Goal: Task Accomplishment & Management: Manage account settings

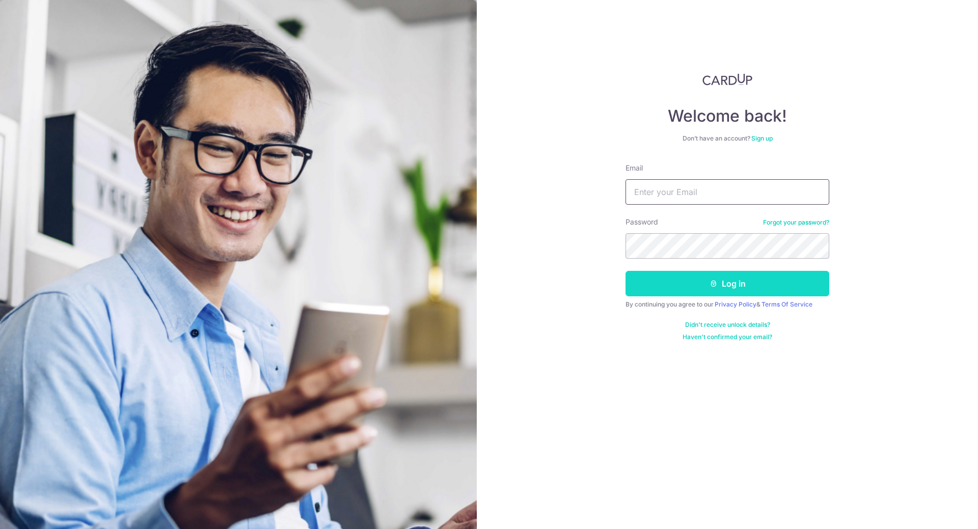
type input "[EMAIL_ADDRESS][DOMAIN_NAME]"
click at [691, 280] on button "Log in" at bounding box center [728, 283] width 204 height 25
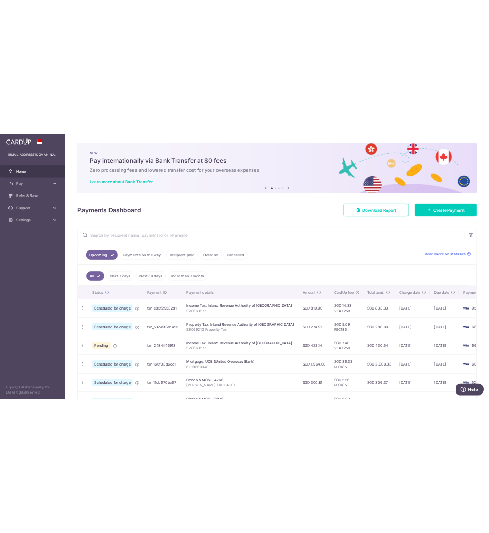
scroll to position [170, 0]
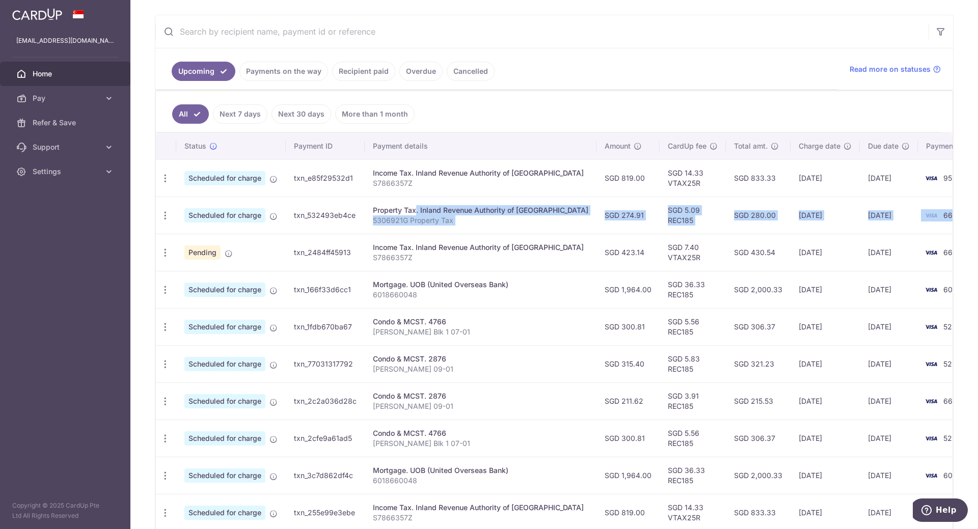
drag, startPoint x: 385, startPoint y: 208, endPoint x: 934, endPoint y: 223, distance: 548.9
click at [934, 223] on tr "Update payment Cancel payment Scheduled for charge txn_532493eb4ce Property Tax…" at bounding box center [576, 215] width 840 height 37
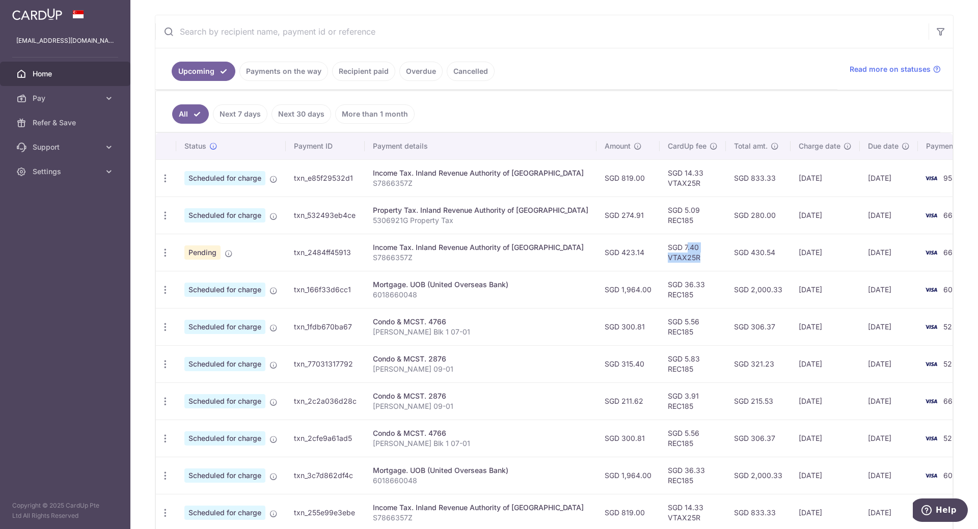
drag, startPoint x: 628, startPoint y: 252, endPoint x: 684, endPoint y: 262, distance: 56.4
click at [684, 262] on td "SGD 7.40 VTAX25R" at bounding box center [693, 252] width 66 height 37
drag, startPoint x: 576, startPoint y: 290, endPoint x: 922, endPoint y: 287, distance: 346.0
click at [922, 287] on tr "Update payment Cancel payment Scheduled for charge txn_166f33d6cc1 Mortgage. UO…" at bounding box center [576, 289] width 840 height 37
click at [860, 309] on td "21/08/2025" at bounding box center [889, 326] width 58 height 37
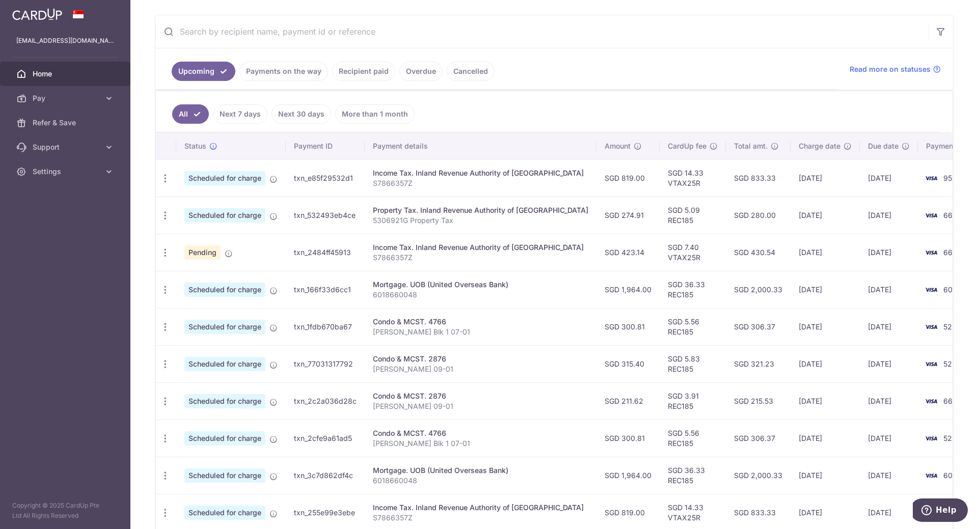
drag, startPoint x: 748, startPoint y: 290, endPoint x: 912, endPoint y: 289, distance: 164.1
click at [912, 289] on tr "Update payment Cancel payment Scheduled for charge txn_166f33d6cc1 Mortgage. UO…" at bounding box center [576, 289] width 840 height 37
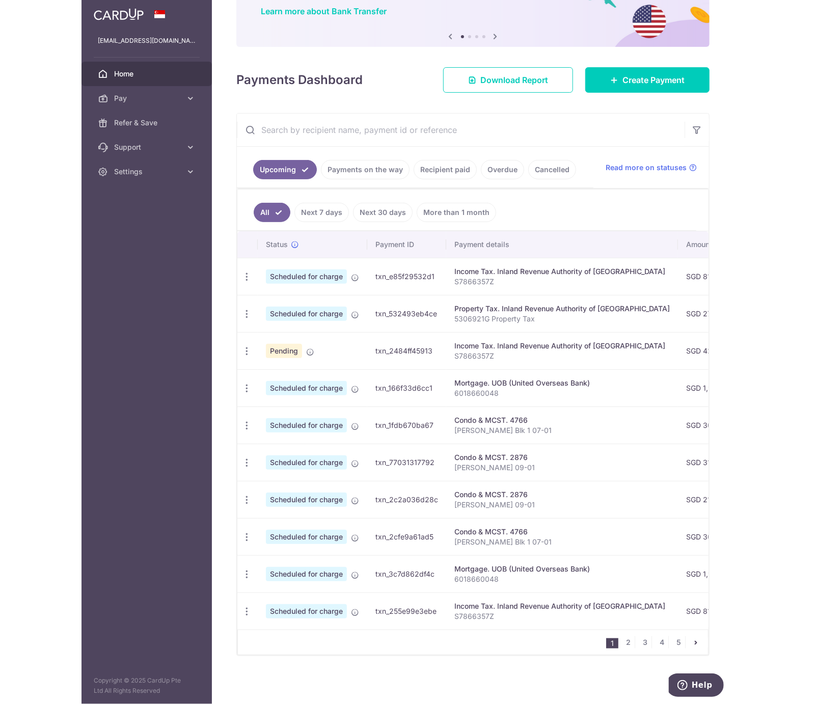
scroll to position [83, 0]
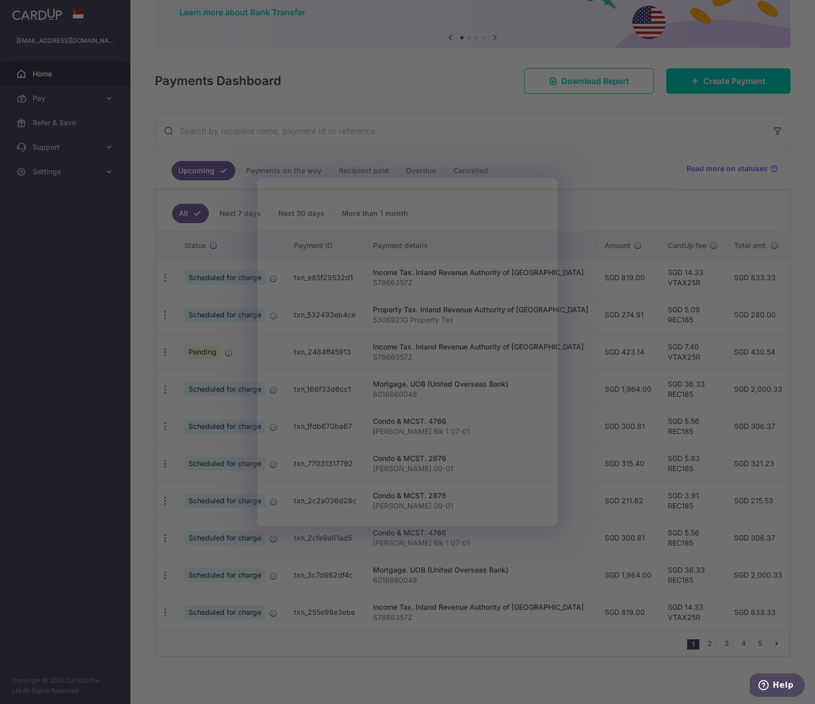
click at [602, 201] on div at bounding box center [411, 355] width 823 height 711
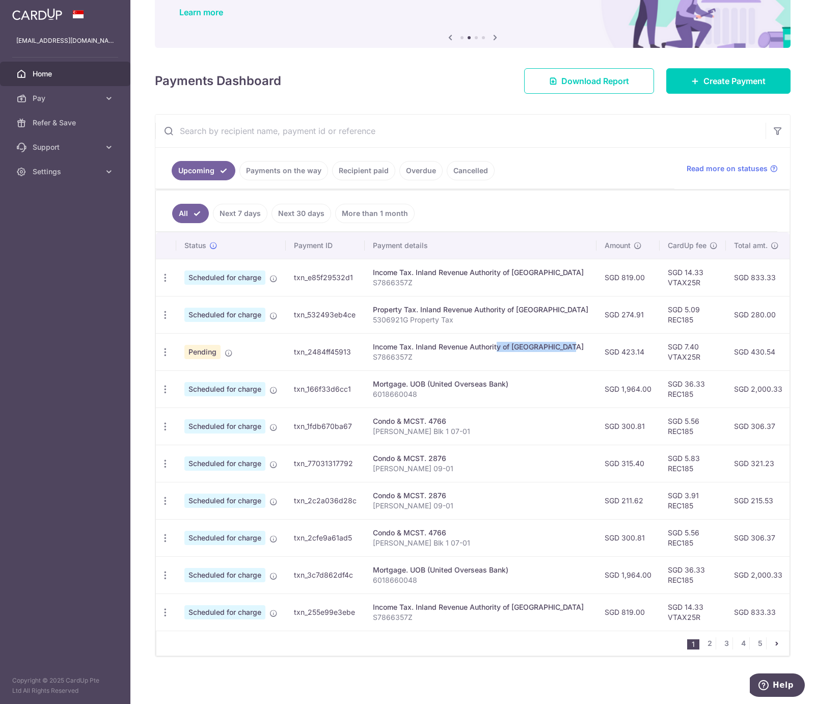
drag, startPoint x: 466, startPoint y: 345, endPoint x: 534, endPoint y: 345, distance: 68.8
click at [534, 345] on div "Income Tax. Inland Revenue Authority of [GEOGRAPHIC_DATA]" at bounding box center [481, 347] width 216 height 10
click at [167, 283] on icon "button" at bounding box center [165, 278] width 11 height 11
click at [216, 384] on span "Update payment" at bounding box center [219, 380] width 69 height 12
radio input "true"
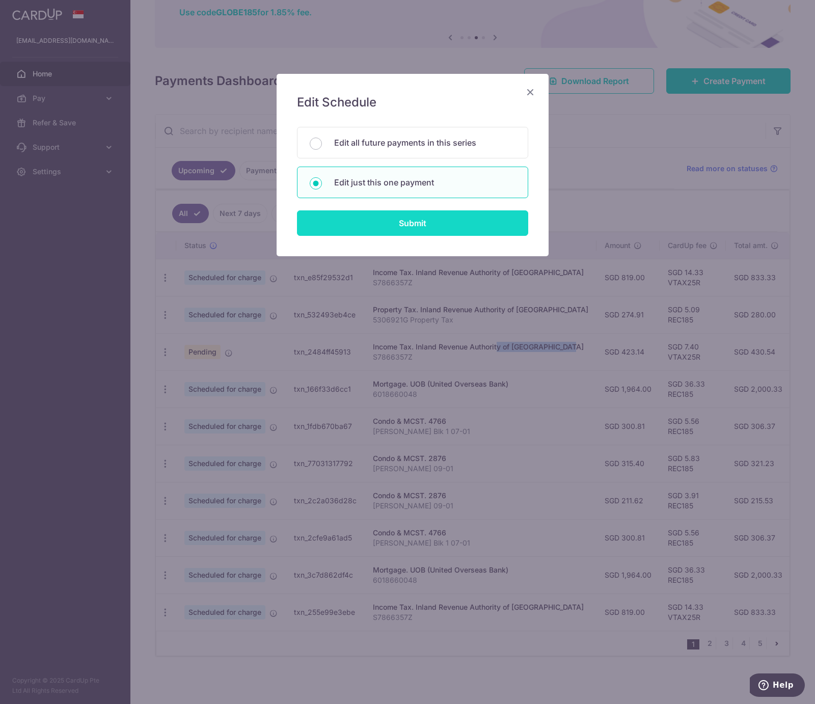
click at [414, 229] on input "Submit" at bounding box center [412, 222] width 231 height 25
radio input "true"
type input "423.14"
type input "[DATE]"
type input "S7866357Z"
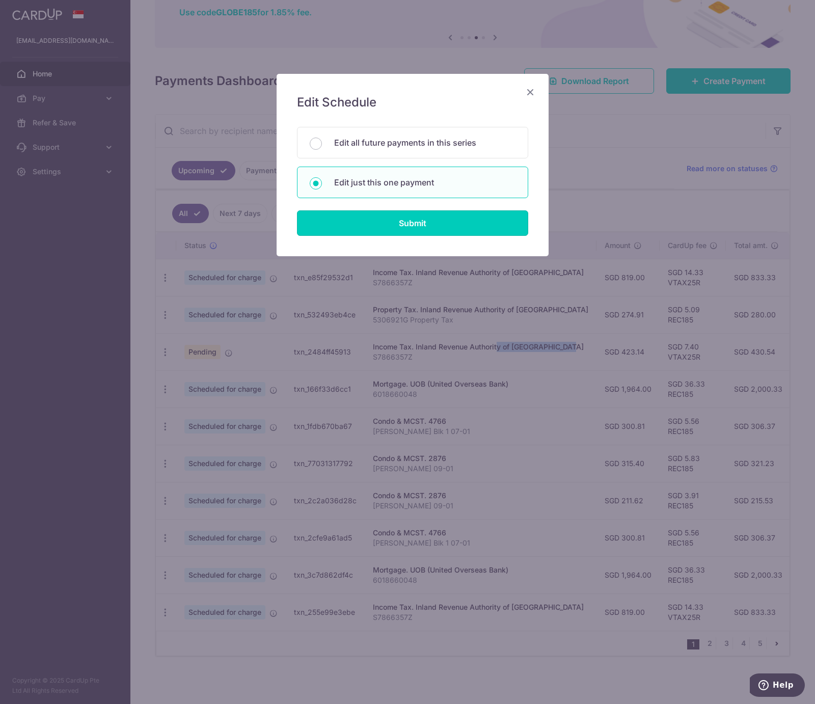
type input "VTAX25R"
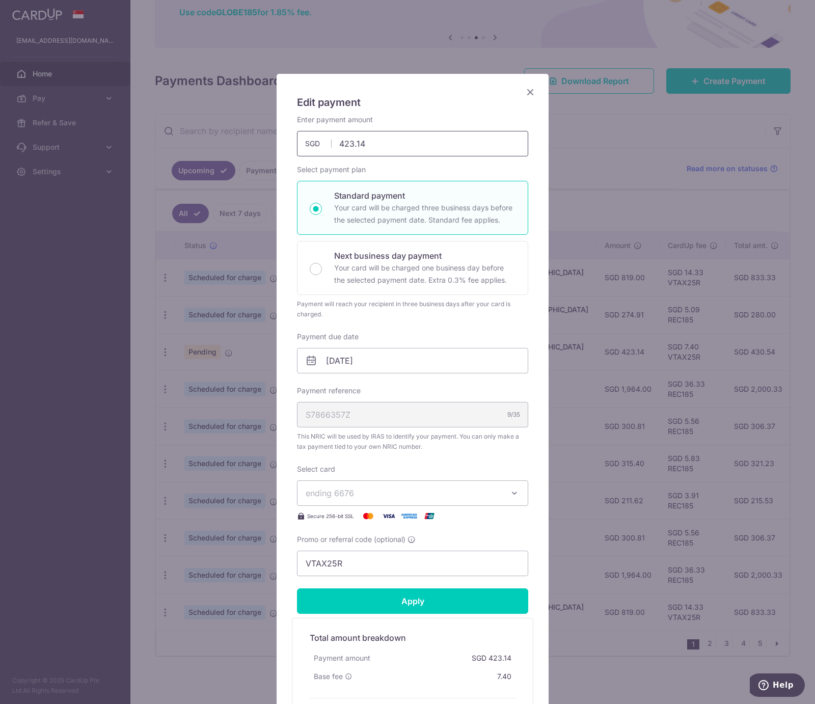
drag, startPoint x: 404, startPoint y: 141, endPoint x: 233, endPoint y: 141, distance: 170.7
click at [233, 141] on div "Edit payment By clicking apply, you will make changes to all payments to Inland…" at bounding box center [407, 352] width 815 height 704
type input "186.75"
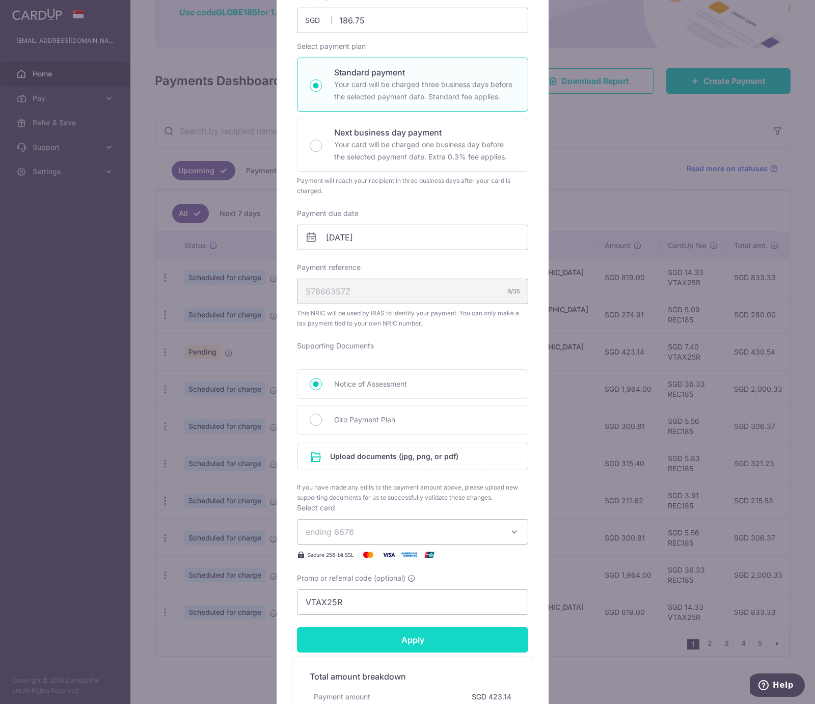
click at [457, 484] on form "By clicking apply, you will make changes to all payments to Inland Revenue Auth…" at bounding box center [412, 380] width 231 height 779
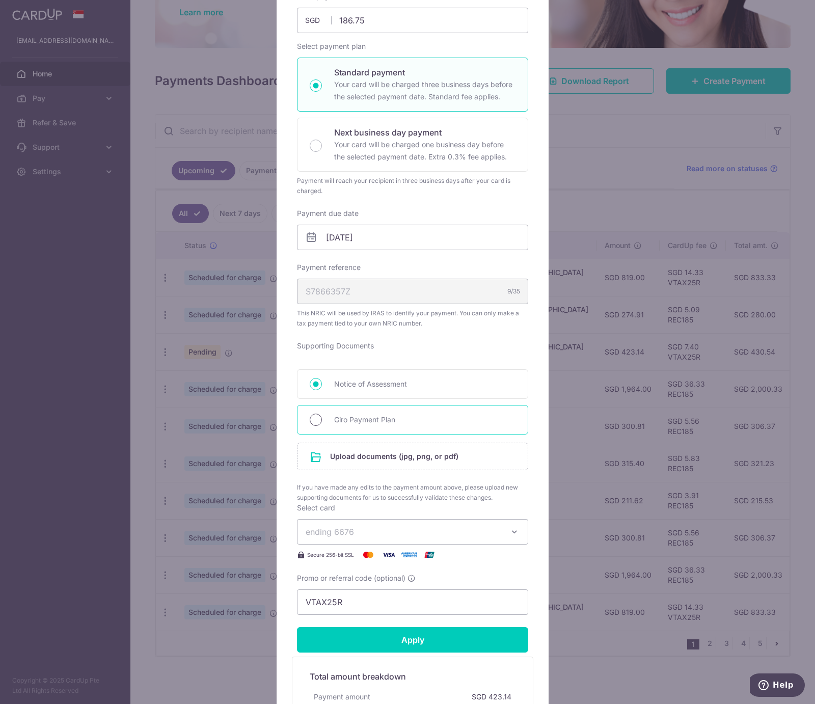
click at [313, 419] on input "Giro Payment Plan" at bounding box center [316, 420] width 12 height 12
radio input "true"
click at [335, 457] on input "file" at bounding box center [413, 456] width 230 height 26
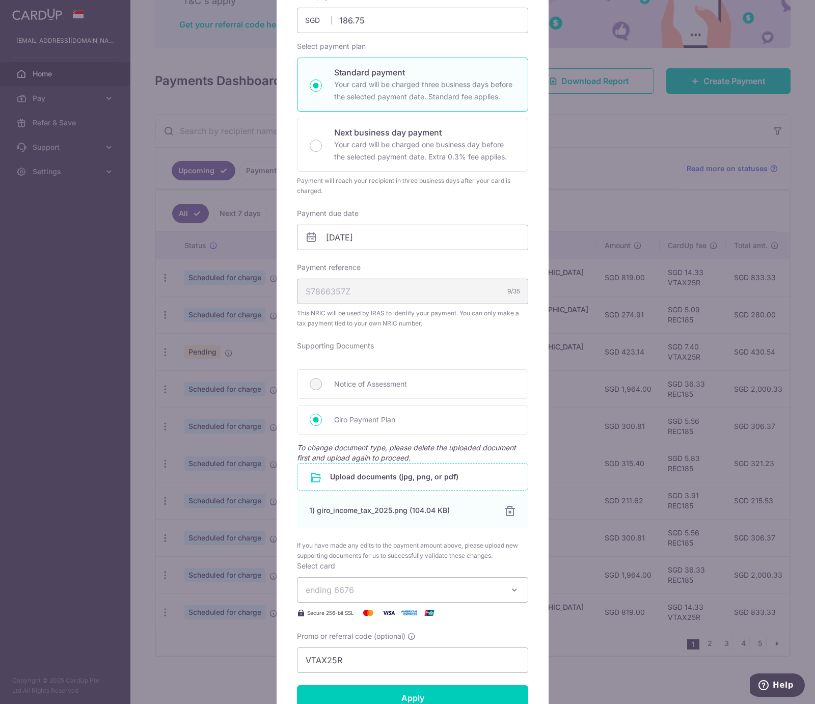
scroll to position [345, 0]
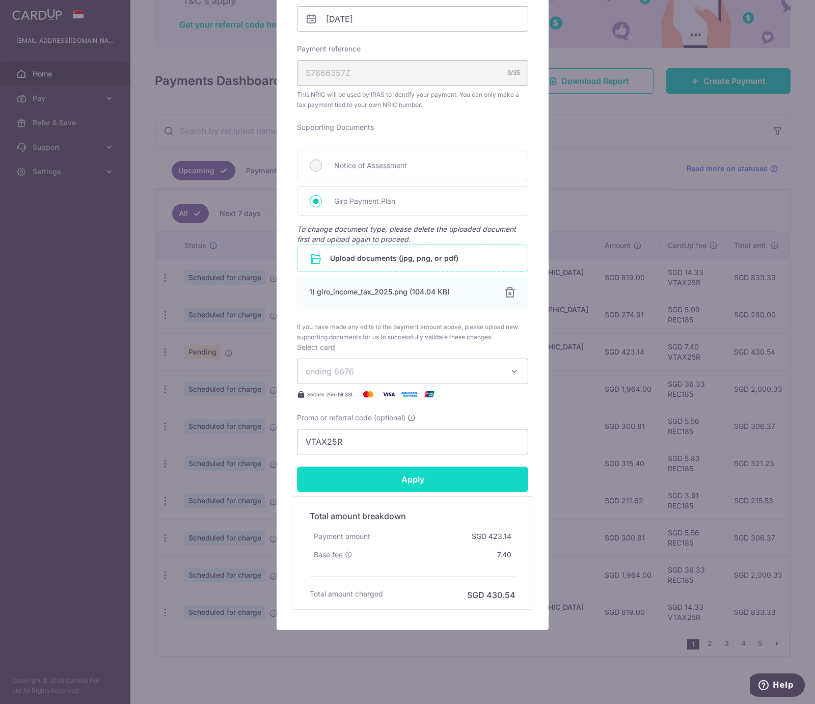
click at [422, 484] on input "Apply" at bounding box center [412, 479] width 231 height 25
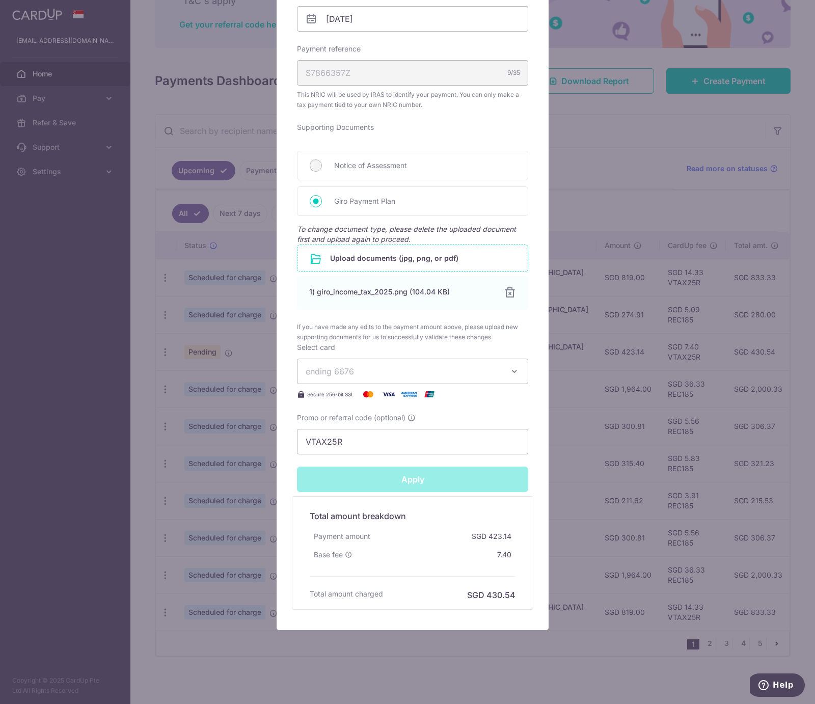
type input "Successfully Applied"
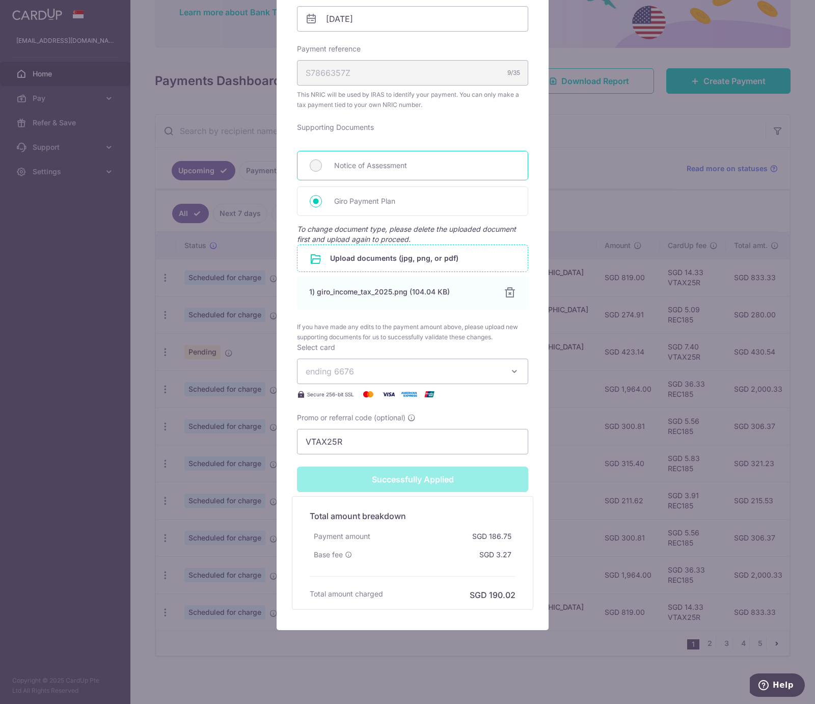
scroll to position [0, 0]
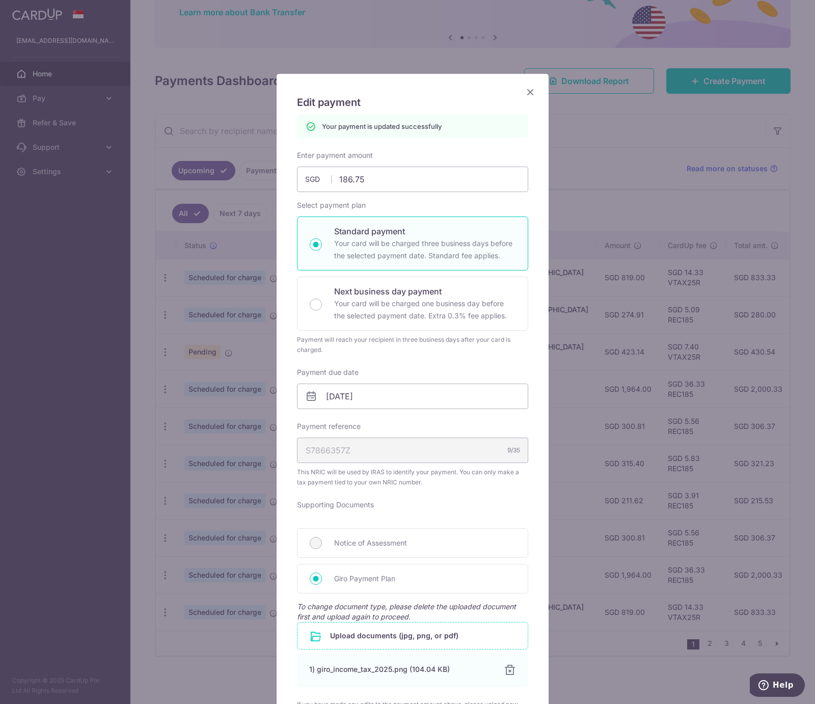
click at [528, 93] on icon "Close" at bounding box center [530, 92] width 12 height 13
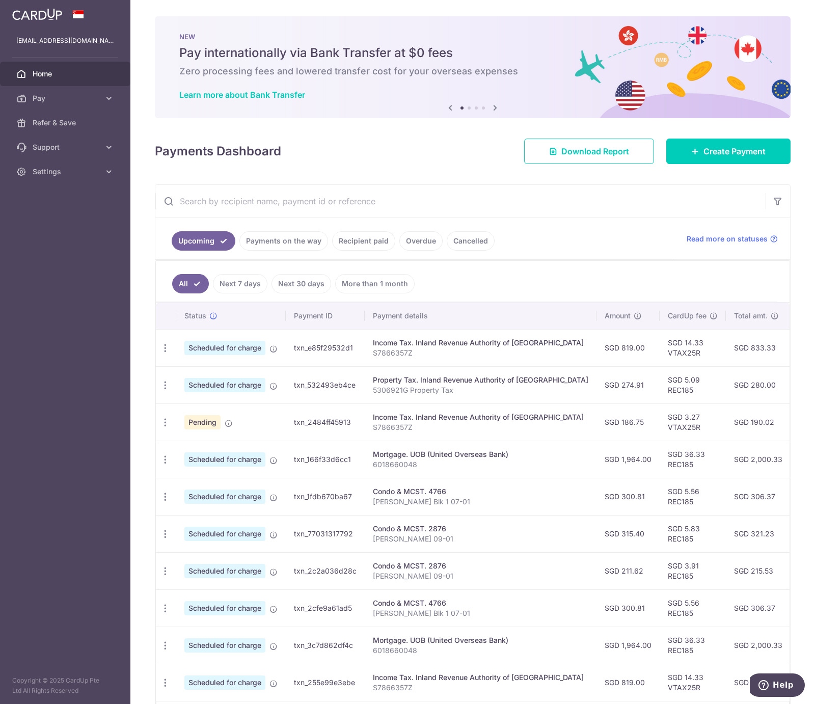
click at [620, 272] on ul "All Next 7 days Next 30 days More than 1 month" at bounding box center [467, 281] width 622 height 41
drag, startPoint x: 459, startPoint y: 426, endPoint x: 736, endPoint y: 426, distance: 276.7
click at [736, 426] on tr "Update payment Cancel payment Pending txn_2484ff45913 Income Tax. Inland Revenu…" at bounding box center [576, 422] width 840 height 37
drag, startPoint x: 701, startPoint y: 465, endPoint x: 755, endPoint y: 464, distance: 54.0
click at [755, 464] on tr "Update payment Cancel payment Scheduled for charge txn_166f33d6cc1 Mortgage. UO…" at bounding box center [576, 459] width 840 height 37
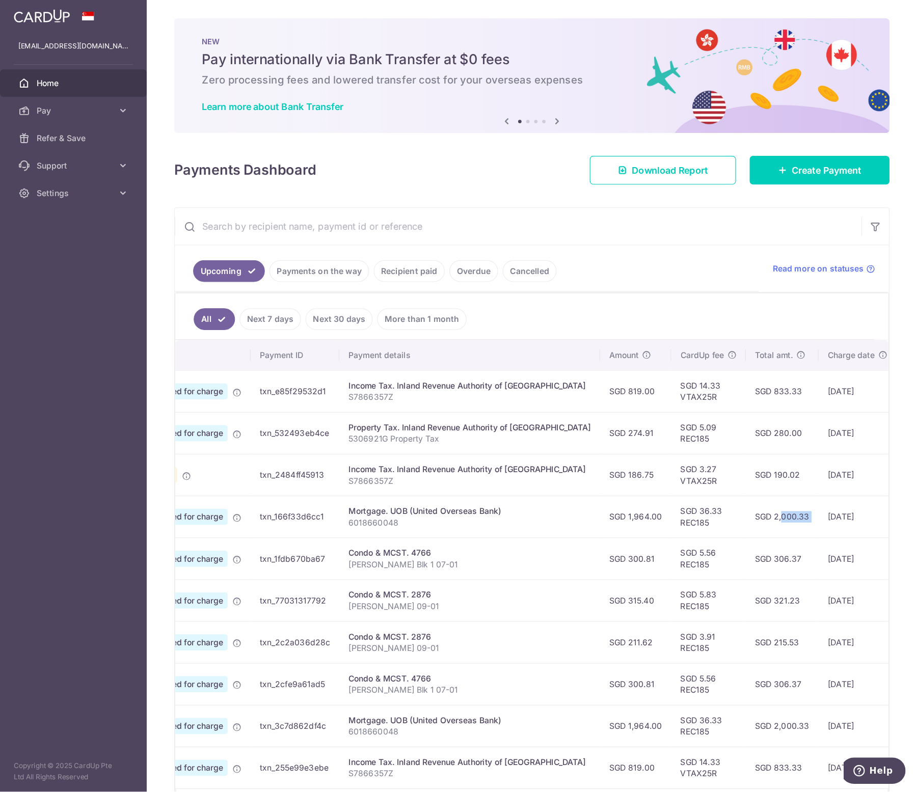
scroll to position [0, 170]
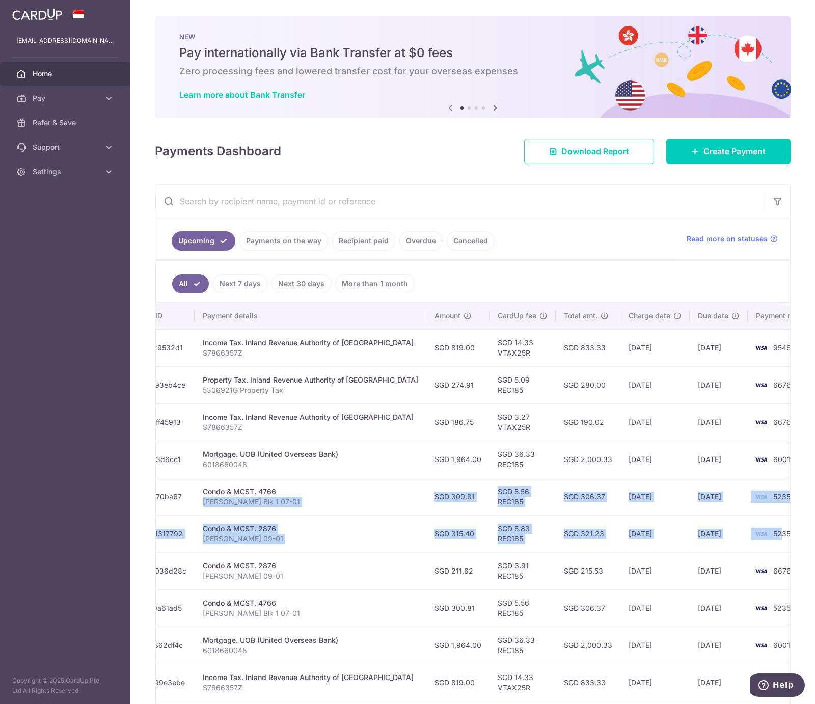
drag, startPoint x: 539, startPoint y: 500, endPoint x: 742, endPoint y: 535, distance: 205.8
click at [742, 535] on tbody "Update payment Cancel payment Scheduled for charge txn_e85f29532d1 Income Tax. …" at bounding box center [406, 515] width 840 height 372
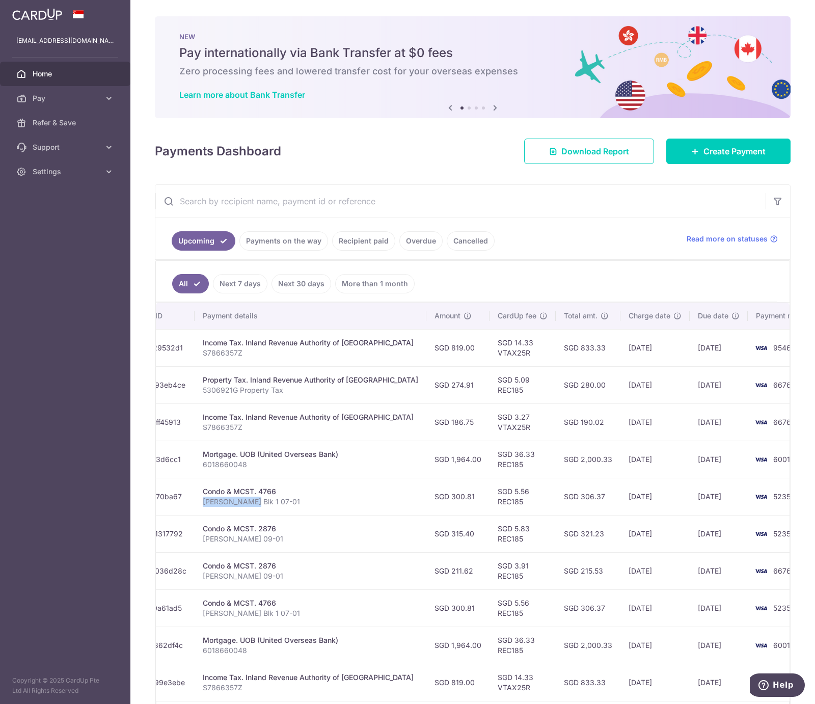
drag, startPoint x: 250, startPoint y: 508, endPoint x: 200, endPoint y: 508, distance: 49.9
click at [200, 508] on td "Condo & MCST. 4766 Henny Lim Blk 1 07-01" at bounding box center [311, 496] width 232 height 37
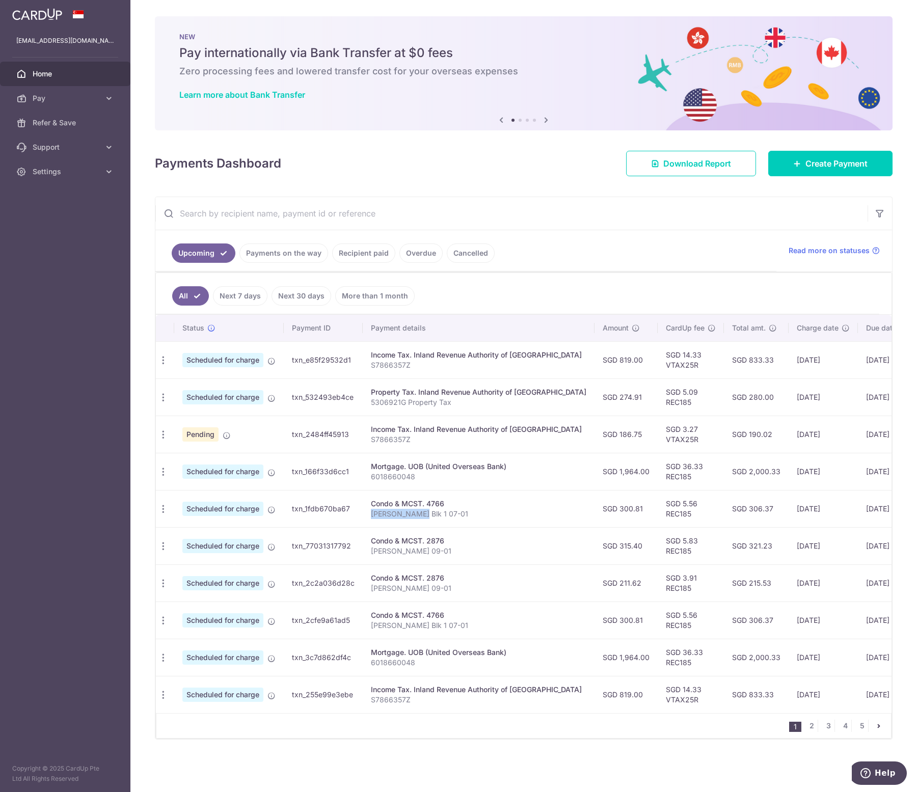
scroll to position [0, 0]
click at [166, 366] on icon "button" at bounding box center [165, 360] width 11 height 11
click at [200, 538] on span "Update payment" at bounding box center [219, 537] width 69 height 12
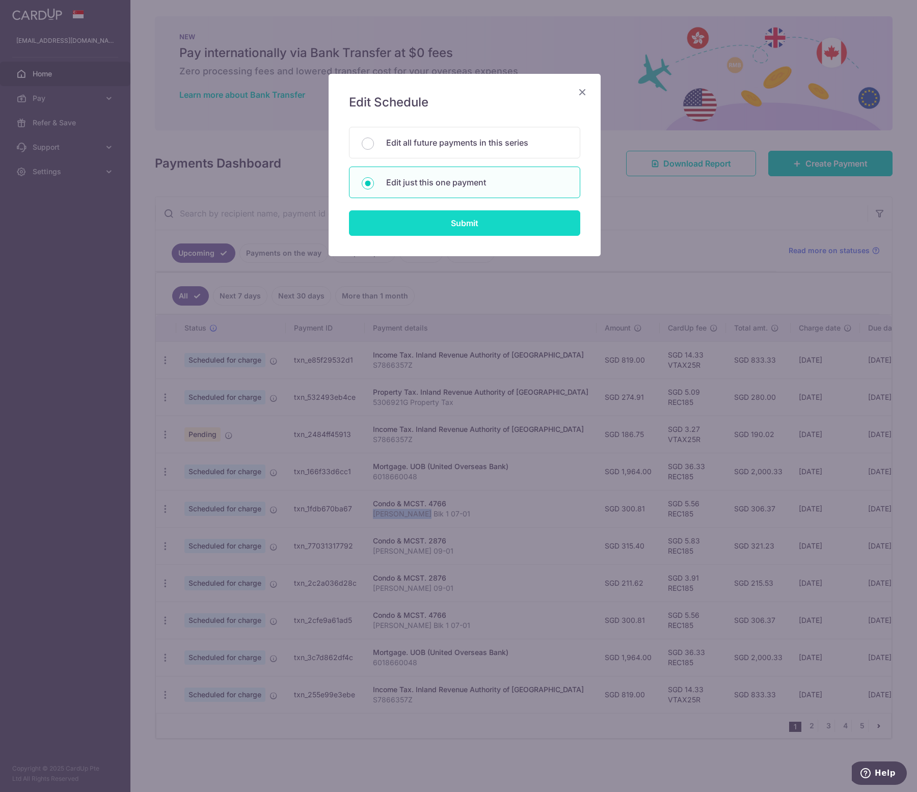
click at [502, 220] on input "Submit" at bounding box center [464, 222] width 231 height 25
radio input "true"
type input "300.81"
type input "[DATE]"
type input "[PERSON_NAME] Blk 1 07-01"
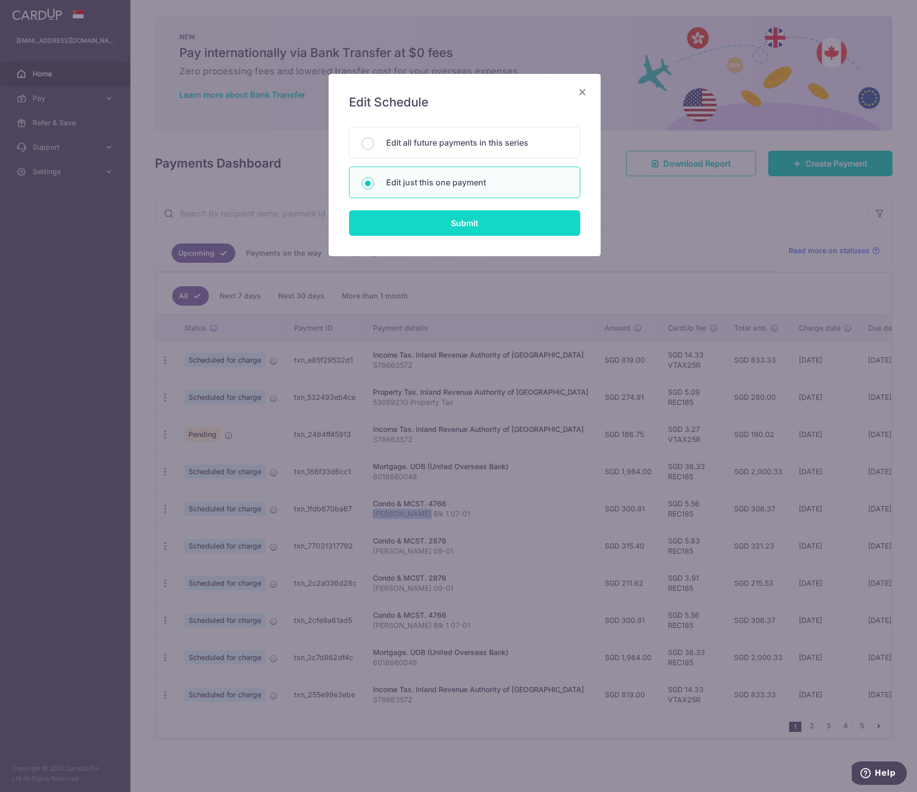
type input "REC185"
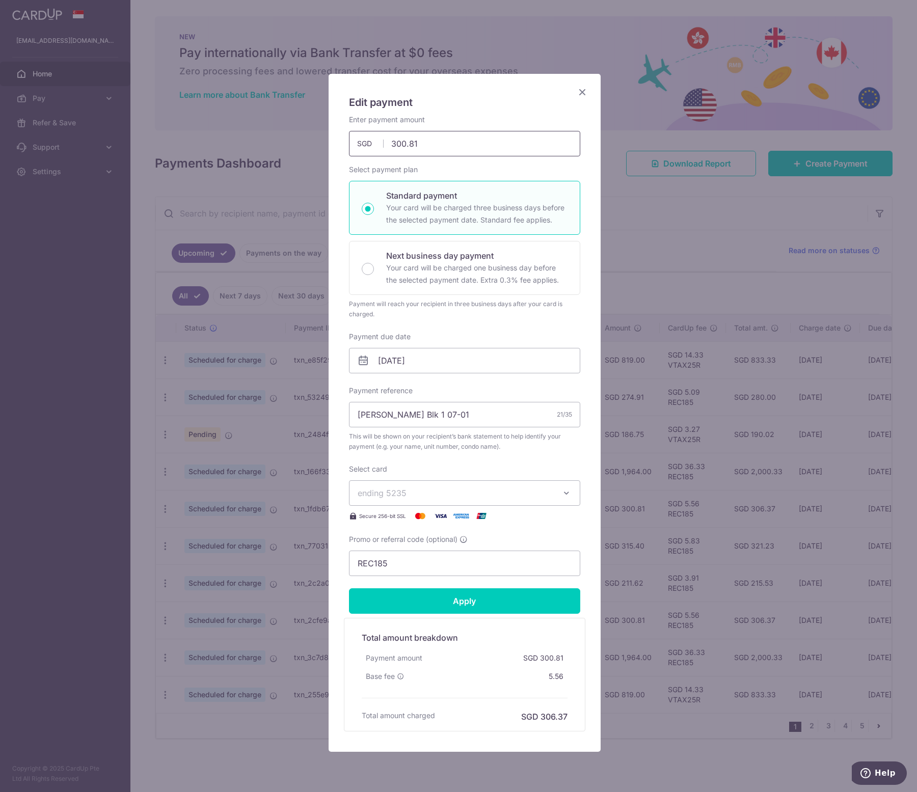
drag, startPoint x: 459, startPoint y: 141, endPoint x: 338, endPoint y: 141, distance: 121.3
click at [343, 141] on div "Enter payment amount 300.81 300.81 SGD To change the payment amount, please can…" at bounding box center [465, 136] width 244 height 42
paste input "$330.54"
type input "330.54"
click at [439, 607] on input "Apply" at bounding box center [464, 600] width 231 height 25
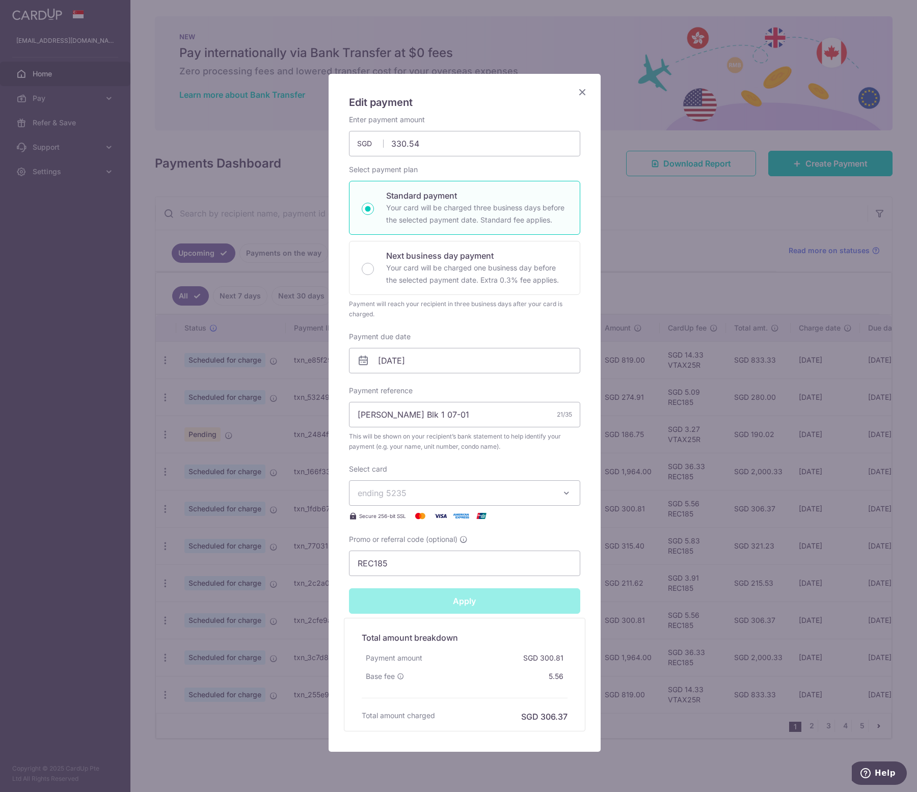
type input "Successfully Applied"
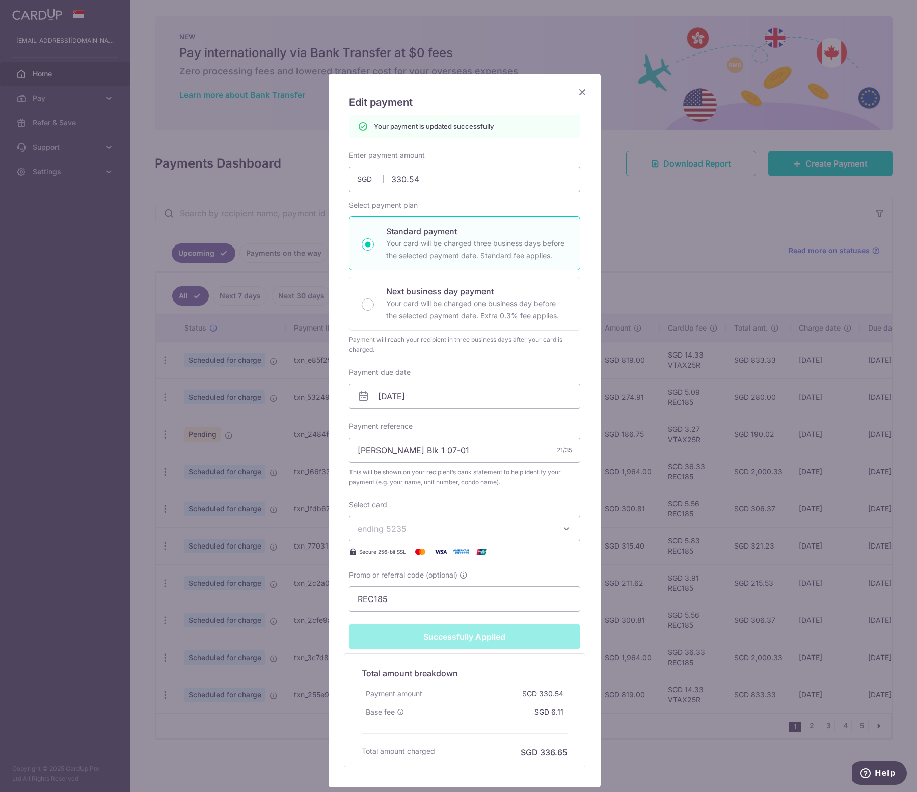
click at [576, 92] on icon "Close" at bounding box center [582, 92] width 12 height 13
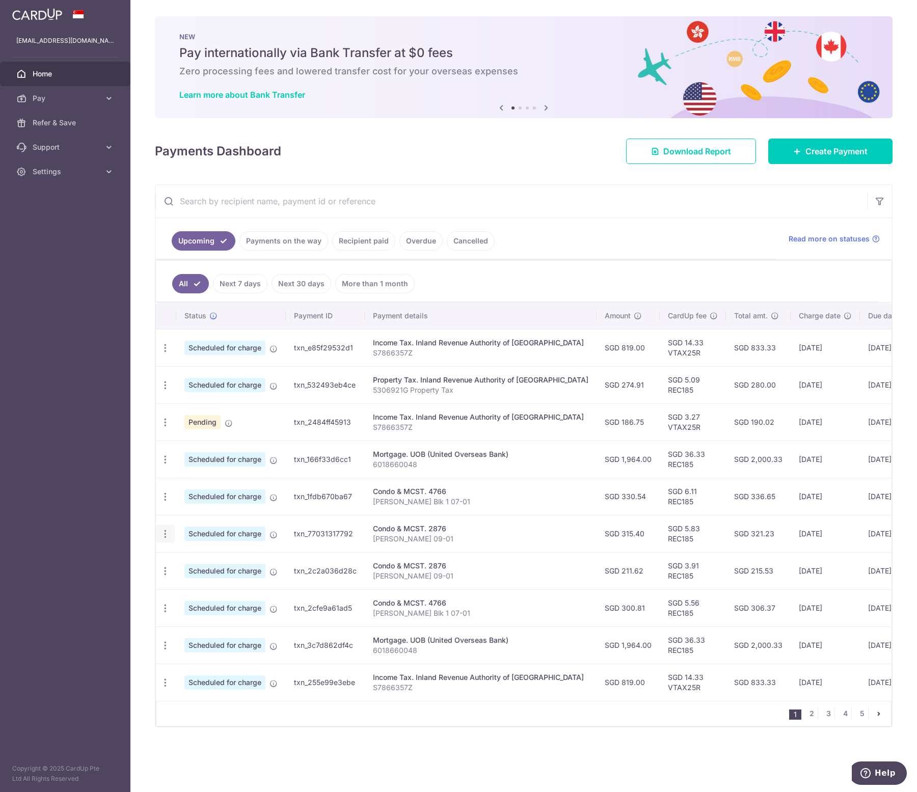
click at [164, 354] on icon "button" at bounding box center [165, 348] width 11 height 11
click at [190, 565] on span "Update payment" at bounding box center [219, 562] width 69 height 12
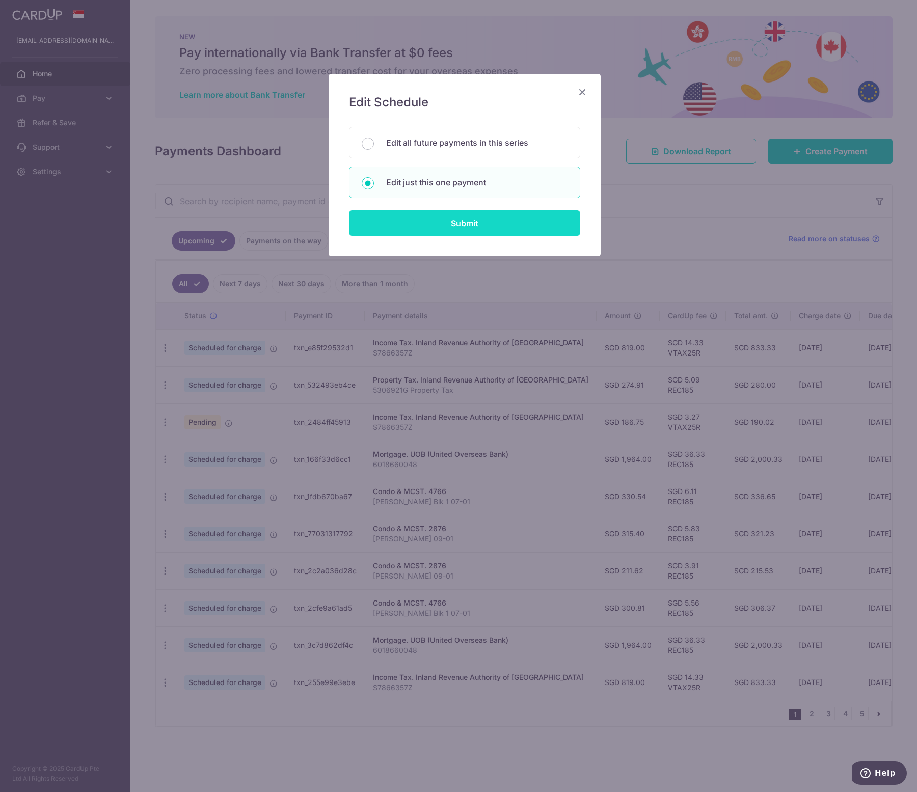
click at [424, 232] on input "Submit" at bounding box center [464, 222] width 231 height 25
radio input "true"
type input "315.40"
type input "21/08/2025"
type input "Henny Lim 09-01"
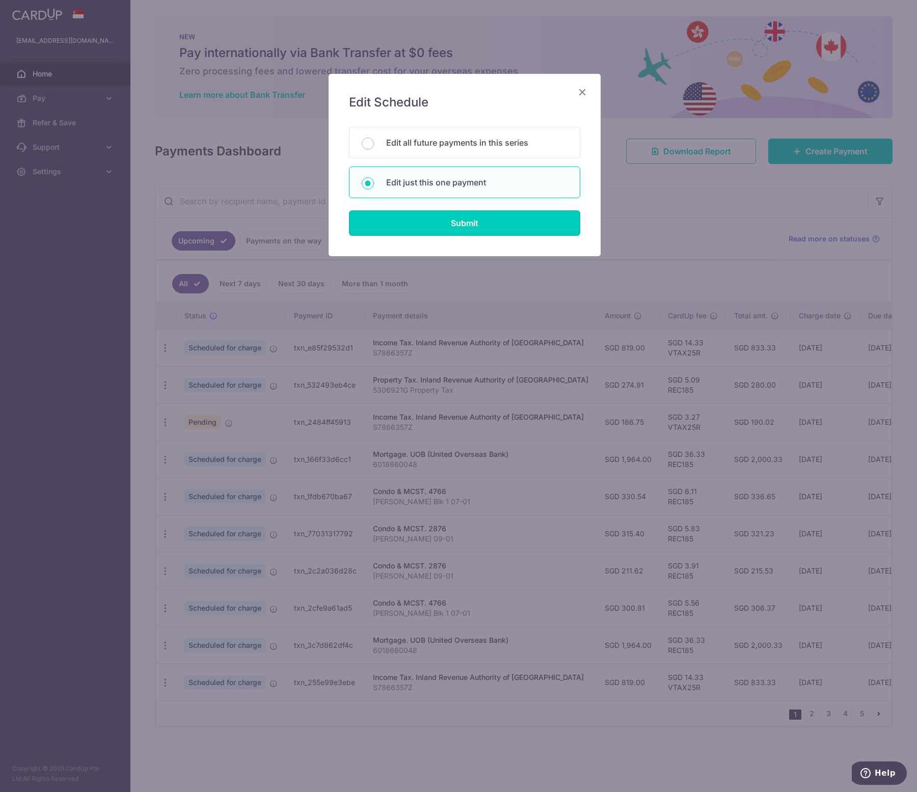
type input "REC185"
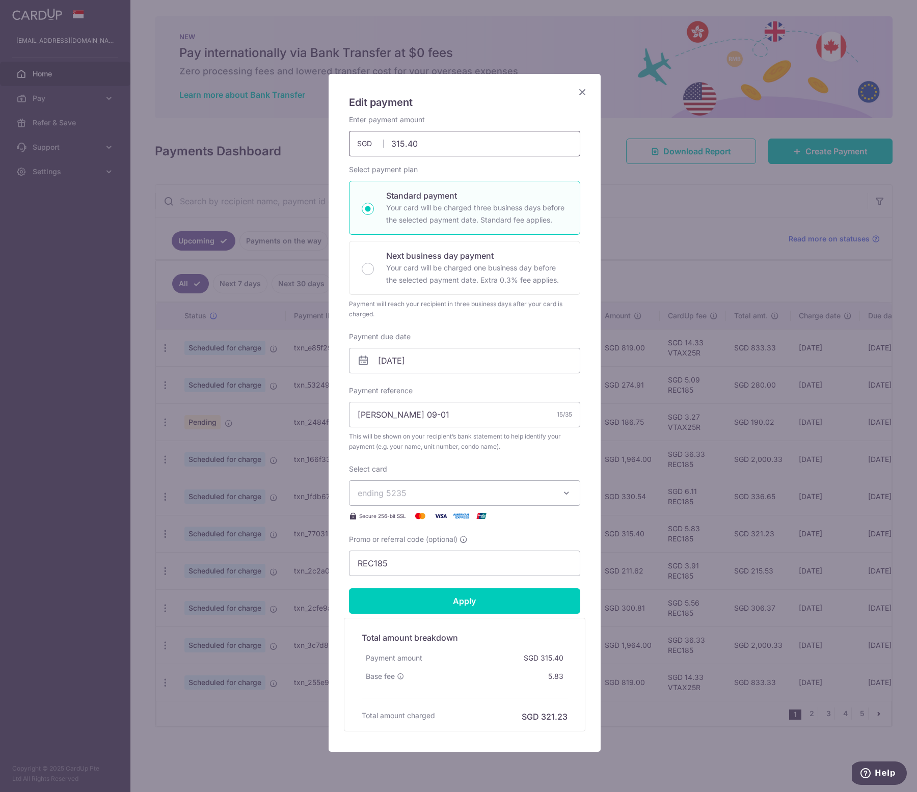
drag, startPoint x: 445, startPoint y: 144, endPoint x: 300, endPoint y: 139, distance: 145.3
click at [300, 139] on div "Edit payment By clicking apply, you will make changes to all payments to 2876 s…" at bounding box center [458, 396] width 917 height 792
paste input "$45"
type input "455.40"
click at [408, 601] on input "Apply" at bounding box center [464, 600] width 231 height 25
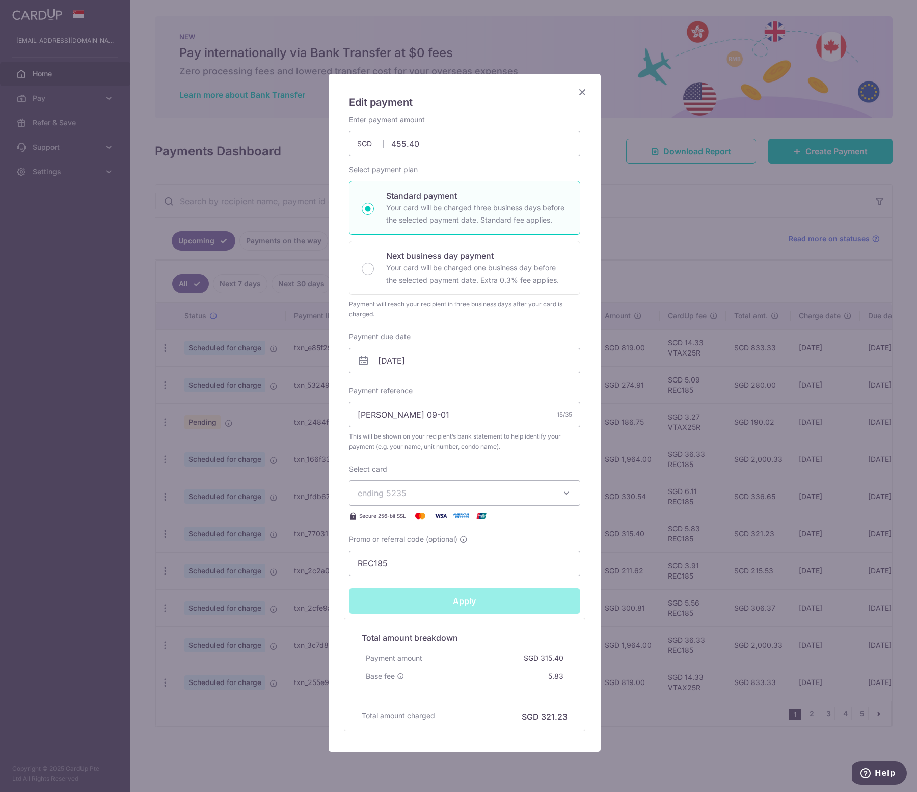
type input "Successfully Applied"
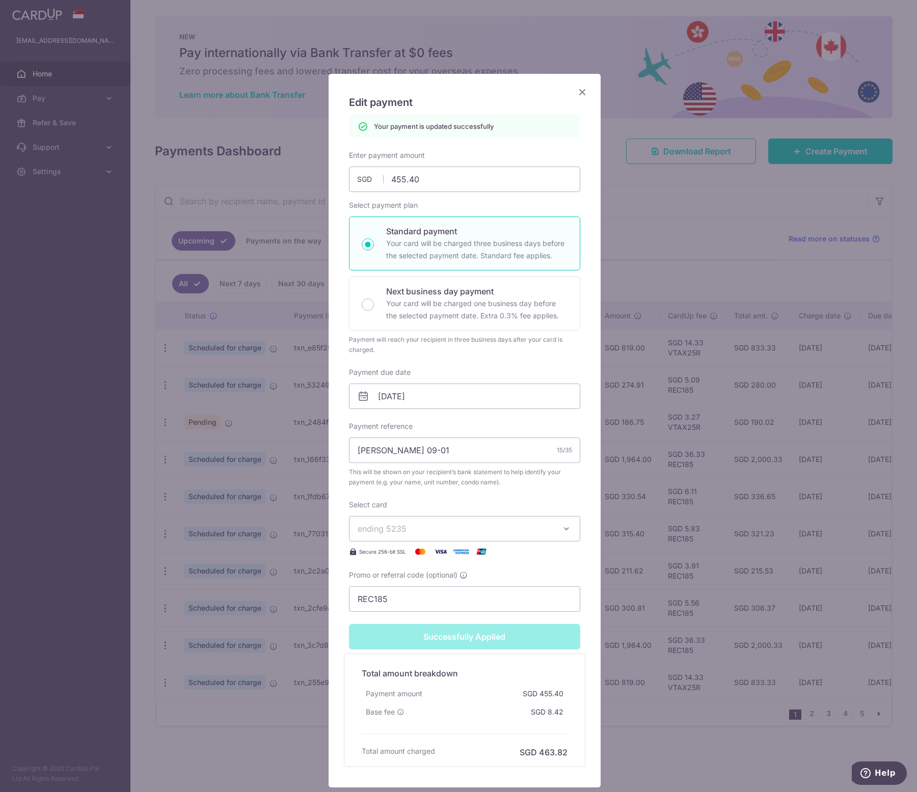
click at [576, 95] on icon "Close" at bounding box center [582, 92] width 12 height 13
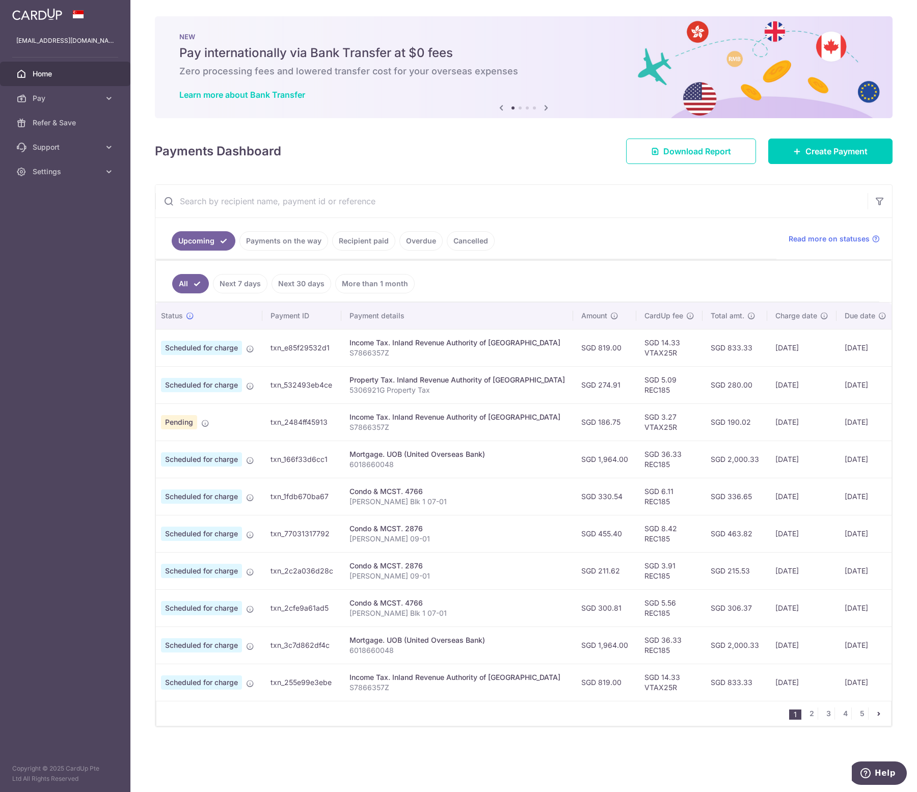
scroll to position [0, 62]
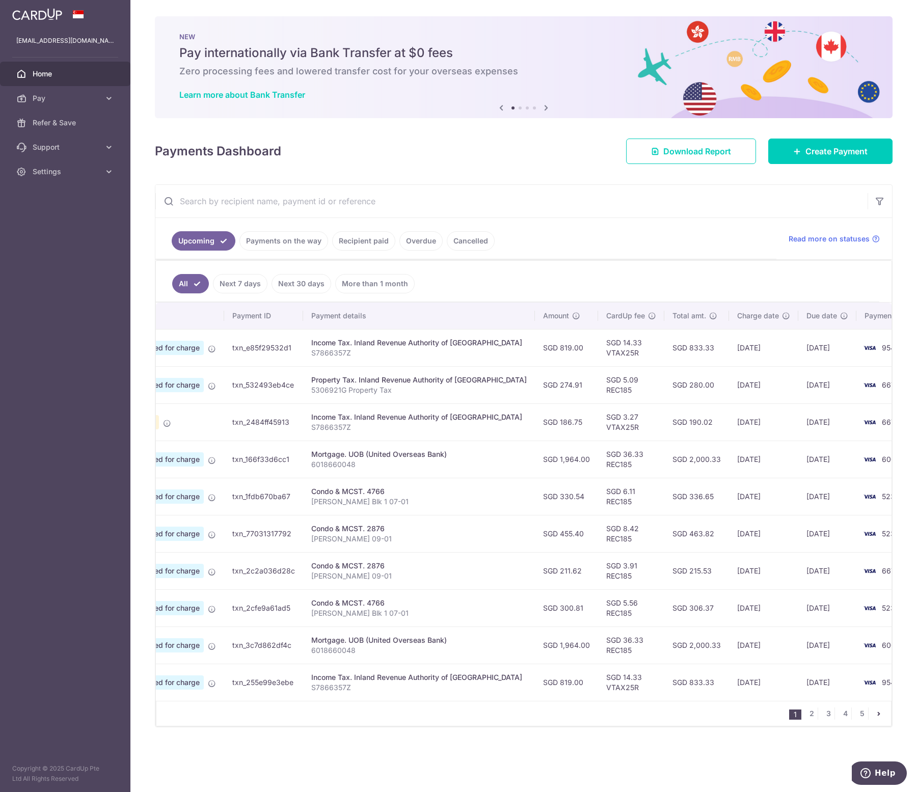
drag, startPoint x: 414, startPoint y: 569, endPoint x: 895, endPoint y: 579, distance: 480.6
click at [895, 579] on div "× Pause Schedule Pause all future payments in this series Pause just this one p…" at bounding box center [523, 396] width 787 height 792
click at [882, 575] on span "6676" at bounding box center [891, 571] width 18 height 9
drag, startPoint x: 870, startPoint y: 574, endPoint x: 271, endPoint y: 575, distance: 598.6
click at [271, 575] on tr "Update payment Cancel payment Scheduled for charge txn_2c2a036d28c Condo & MCST…" at bounding box center [514, 570] width 840 height 37
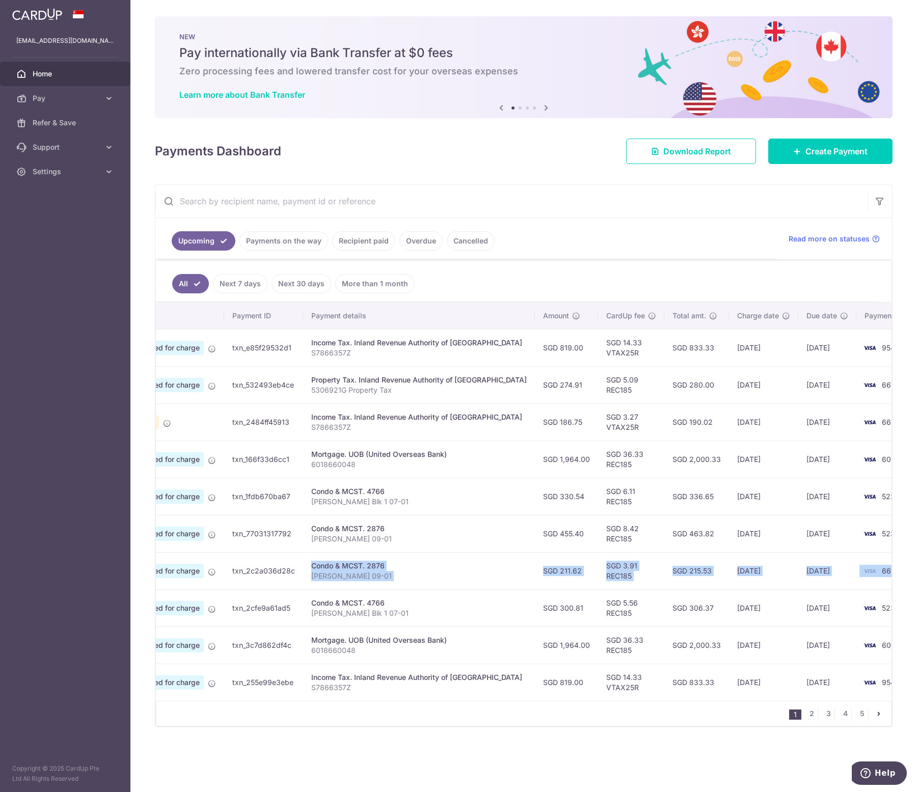
scroll to position [0, 0]
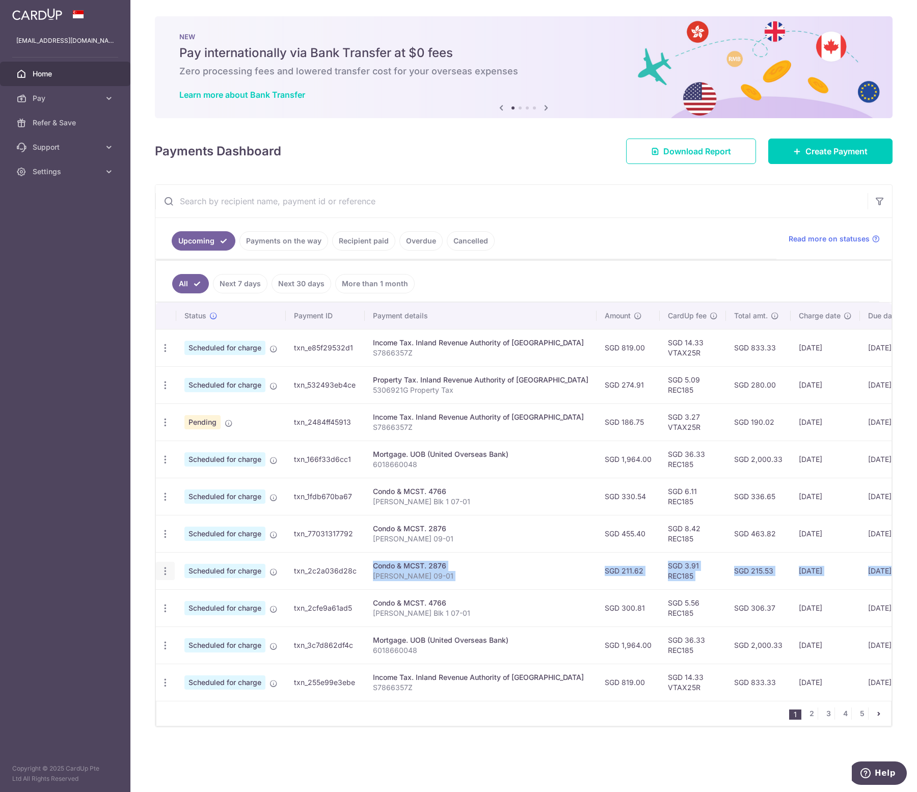
click at [165, 354] on icon "button" at bounding box center [165, 348] width 11 height 11
click at [193, 626] on span "Cancel payment" at bounding box center [219, 624] width 68 height 12
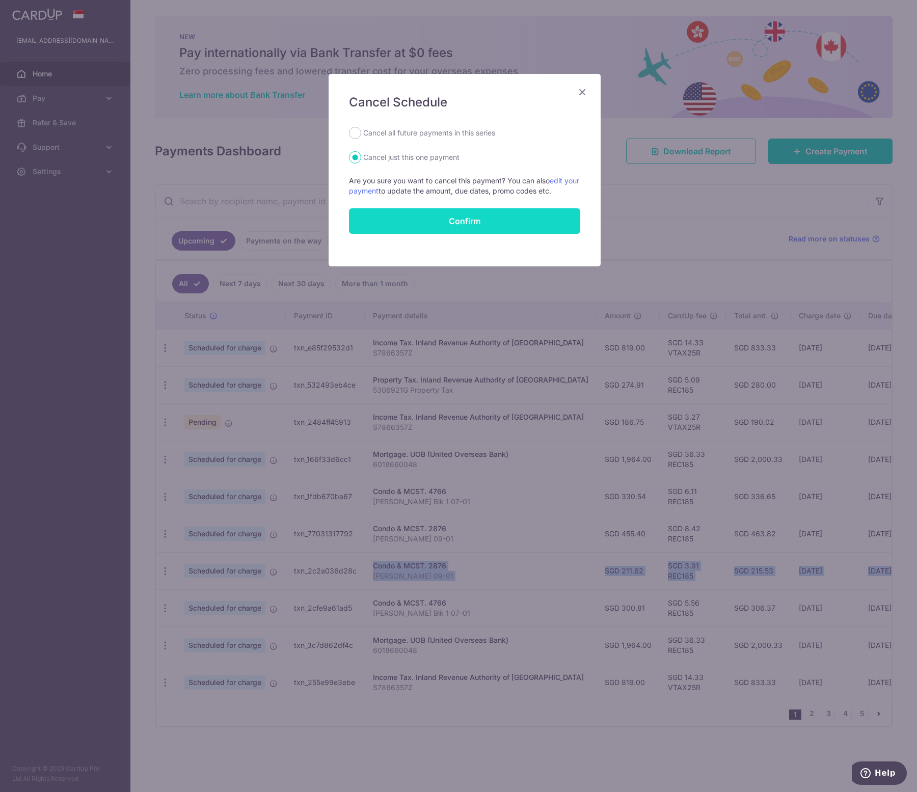
click at [464, 218] on input "Confirm" at bounding box center [464, 220] width 231 height 25
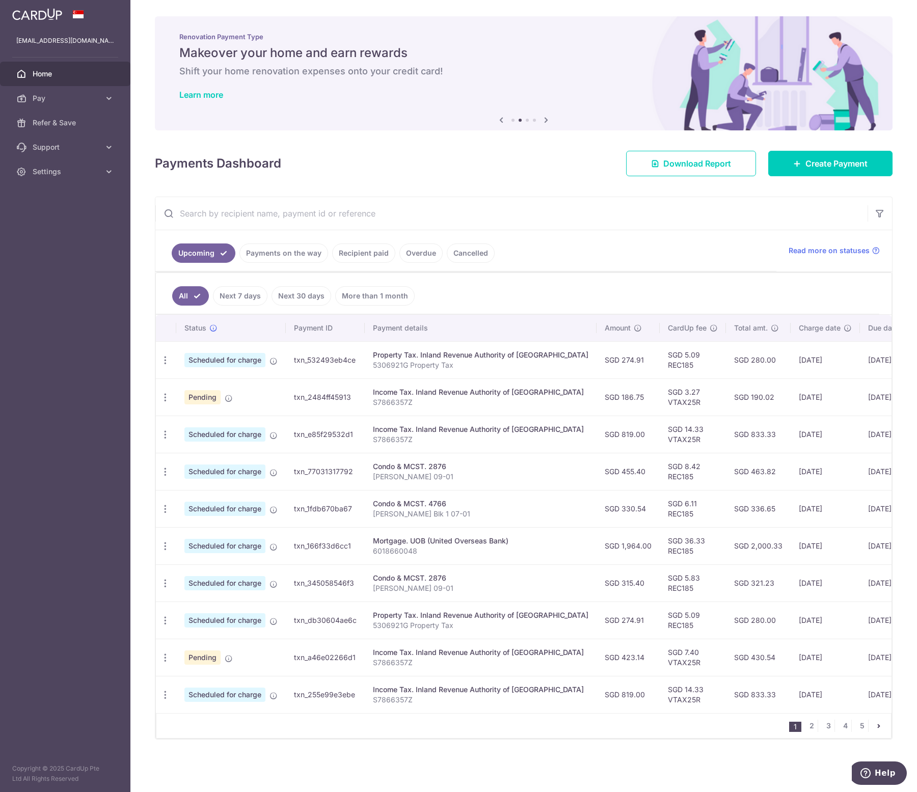
drag, startPoint x: 650, startPoint y: 436, endPoint x: 797, endPoint y: 436, distance: 146.7
click at [797, 436] on tr "Update payment Cancel payment Scheduled for charge txn_e85f29532d1 Income Tax. …" at bounding box center [576, 434] width 840 height 37
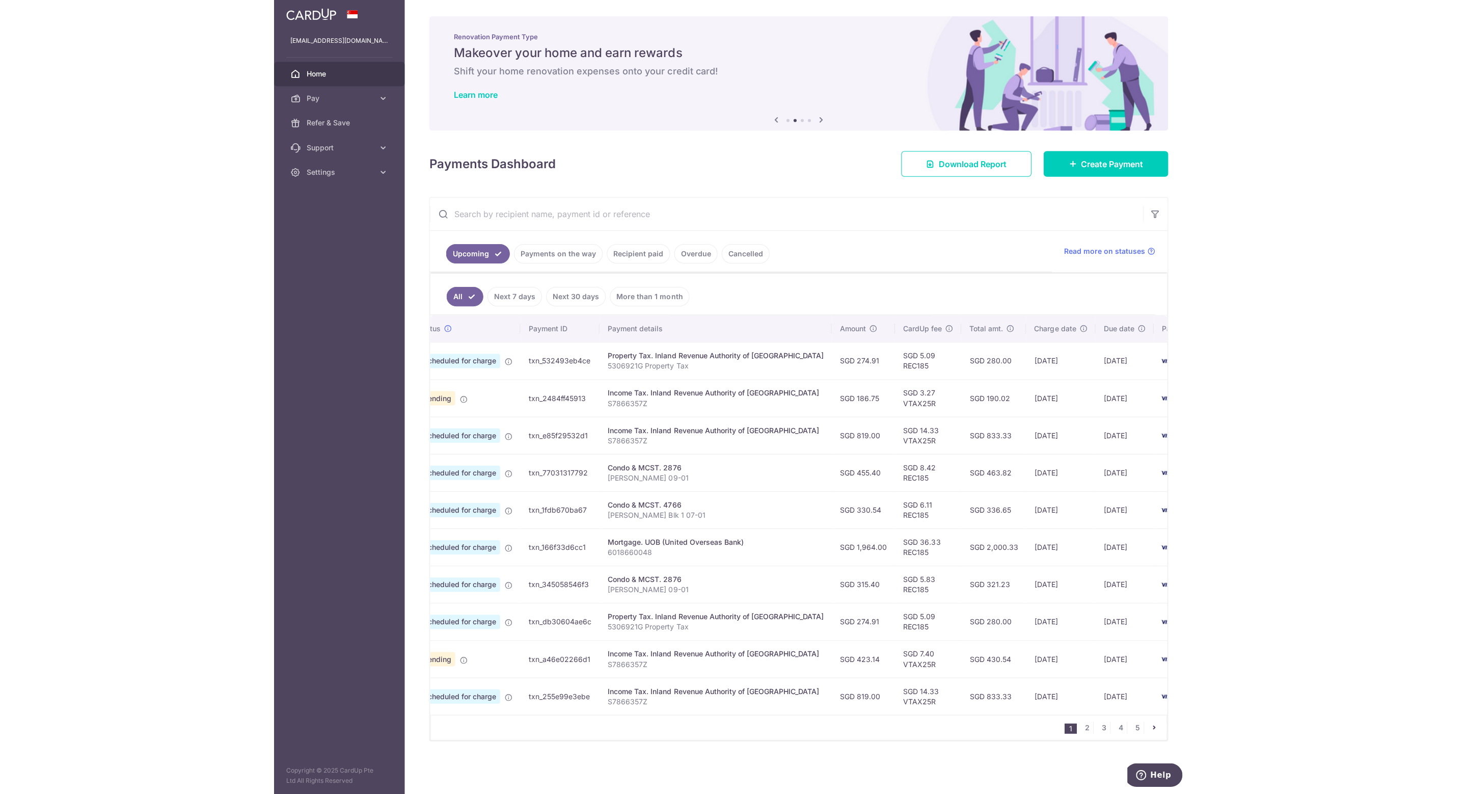
scroll to position [0, 69]
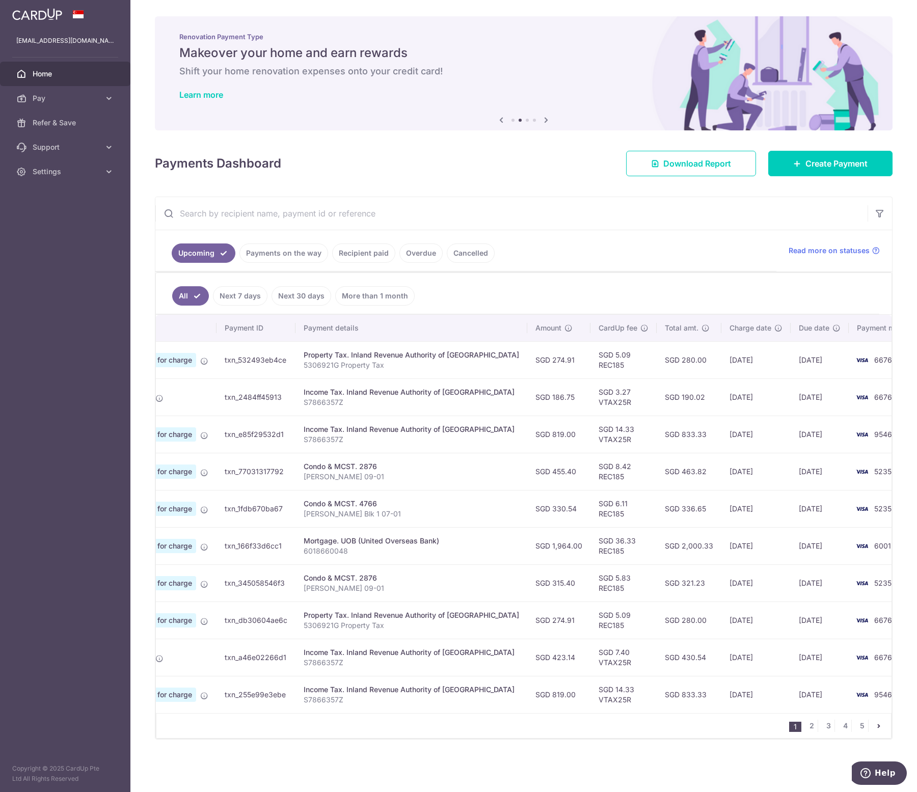
drag, startPoint x: 631, startPoint y: 397, endPoint x: 673, endPoint y: 397, distance: 41.3
click at [673, 397] on td "SGD 190.02" at bounding box center [689, 397] width 65 height 37
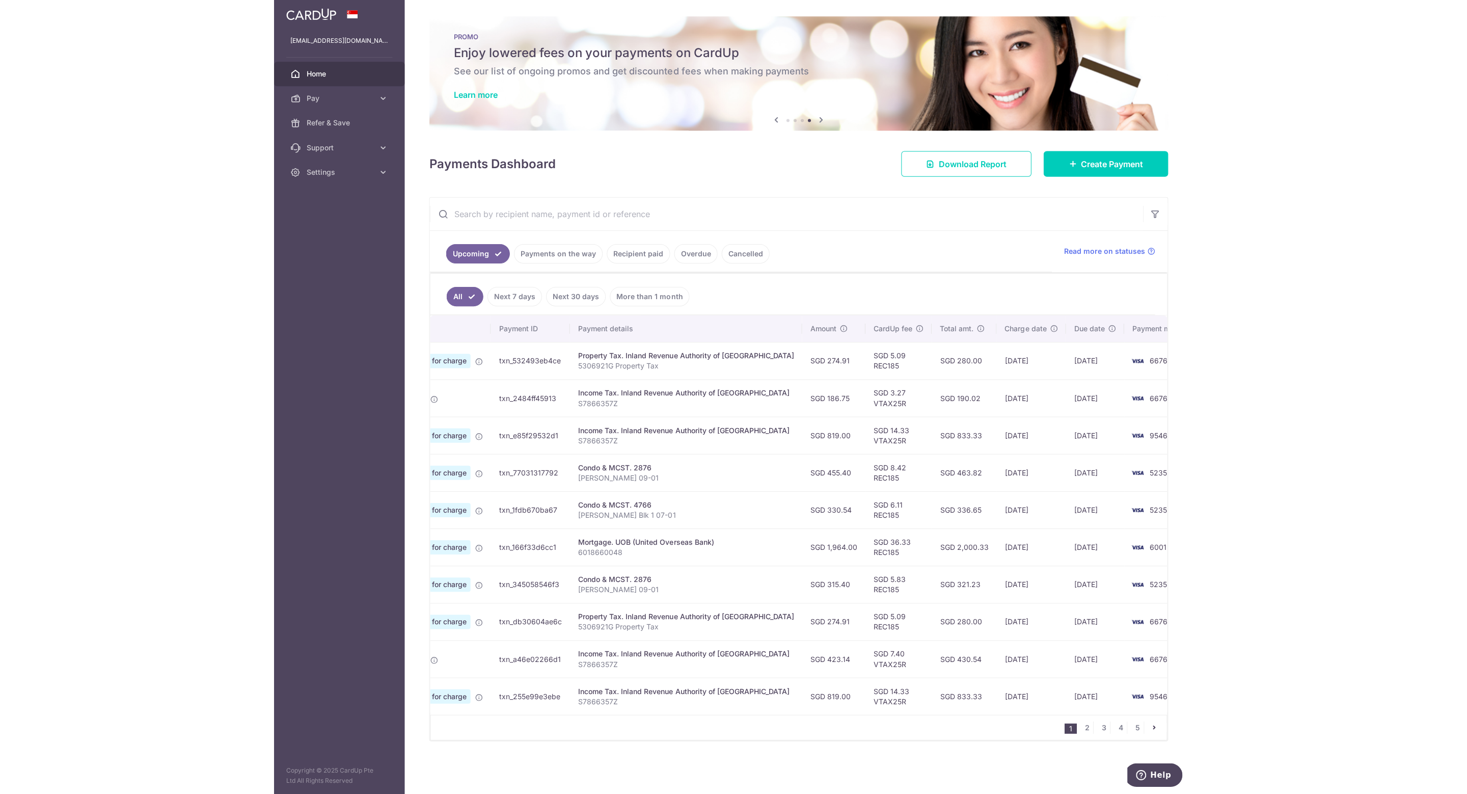
scroll to position [0, 0]
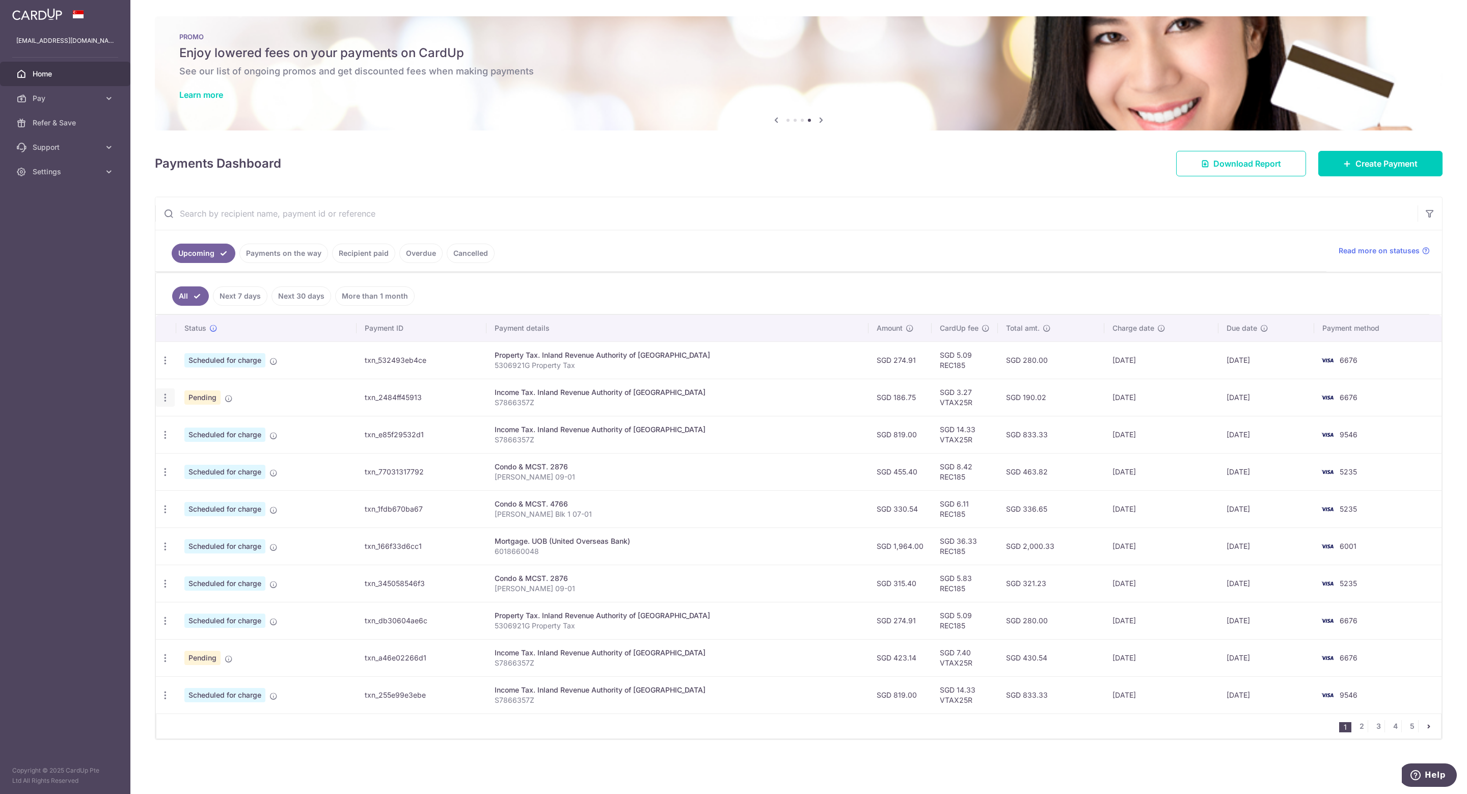
click at [167, 366] on icon "button" at bounding box center [165, 360] width 11 height 11
click at [180, 430] on link "Update payment" at bounding box center [209, 425] width 106 height 24
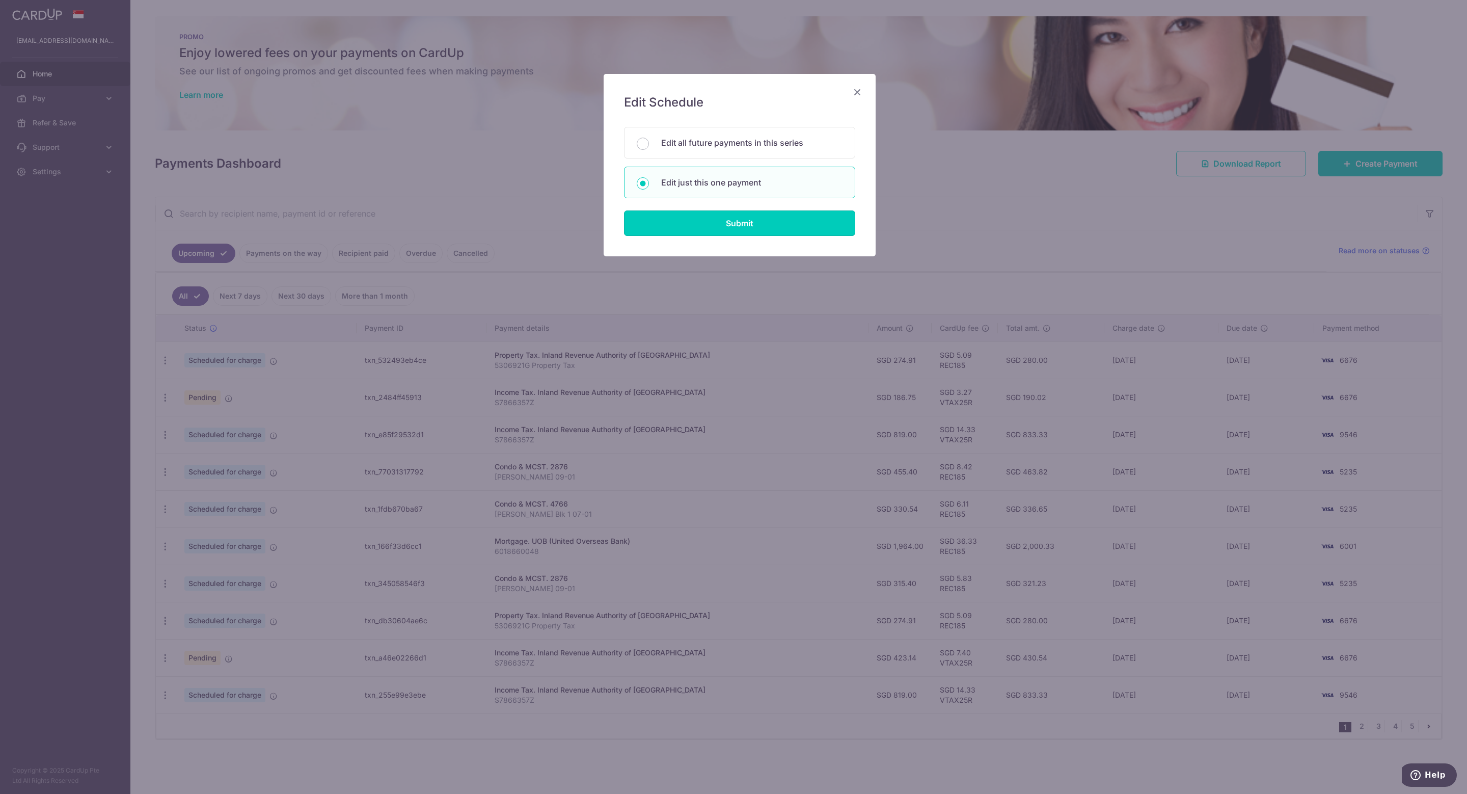
click at [711, 224] on input "Submit" at bounding box center [739, 222] width 231 height 25
radio input "true"
type input "186.75"
type input "[DATE]"
type input "S7866357Z"
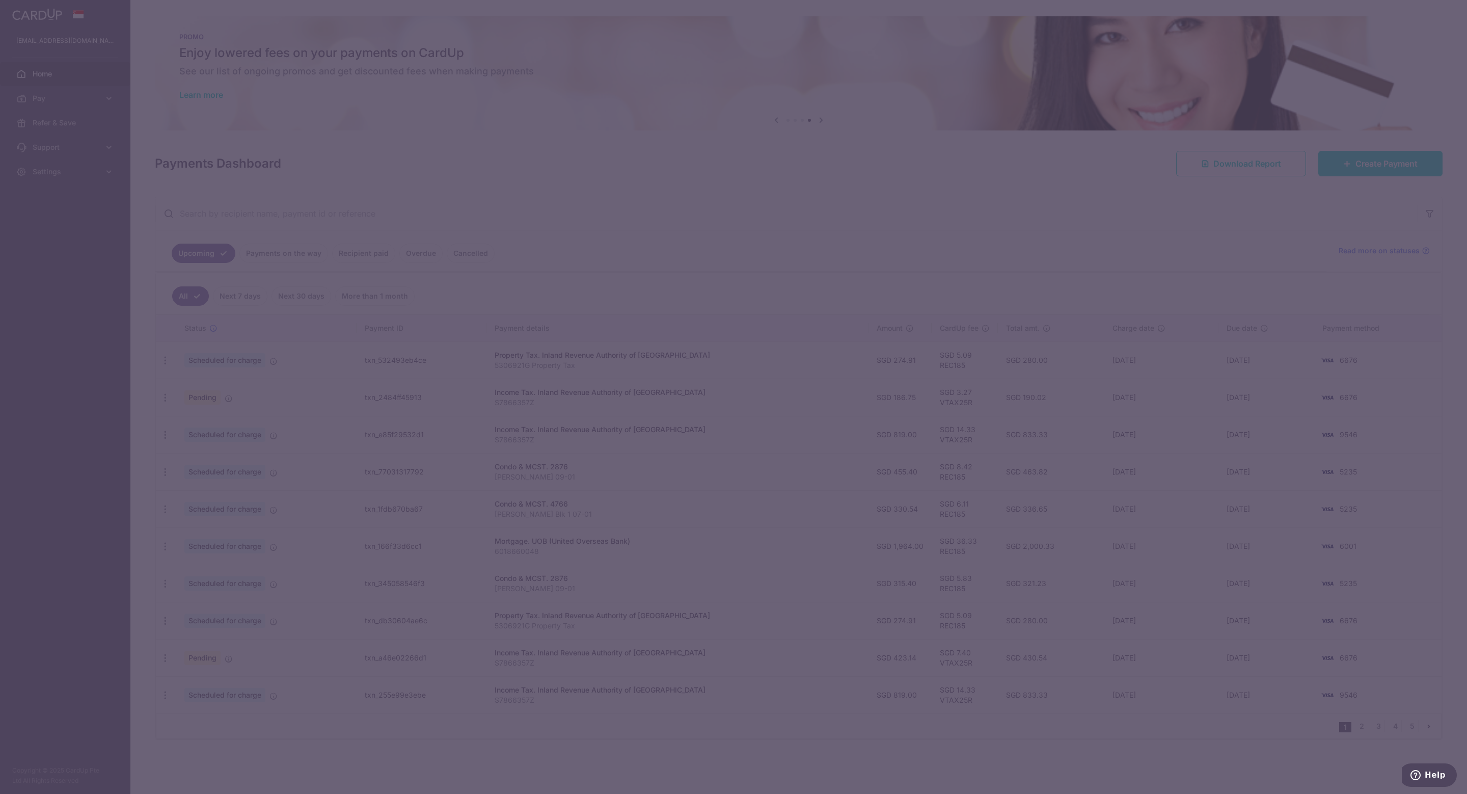
type input "VTAX25R"
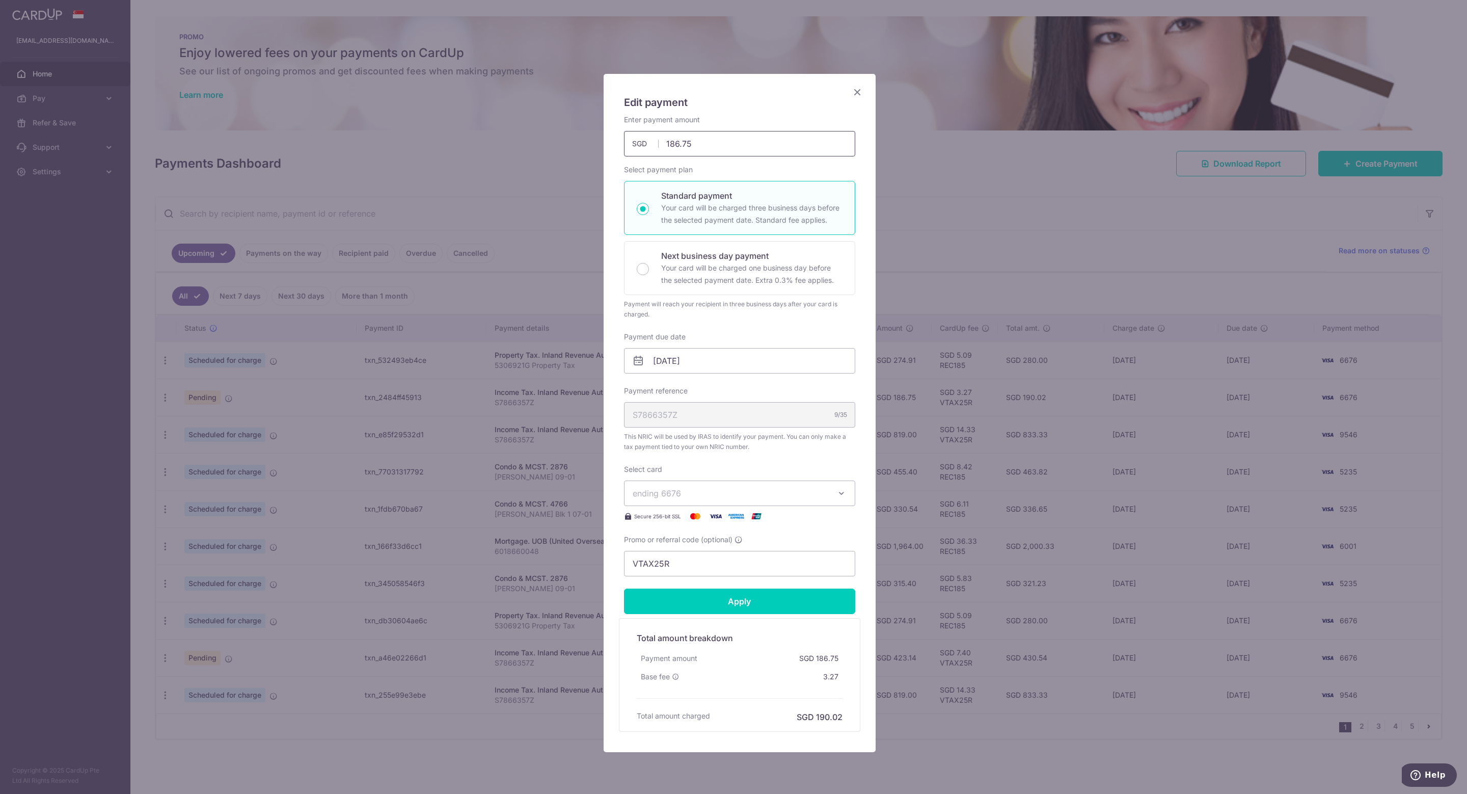
drag, startPoint x: 700, startPoint y: 139, endPoint x: 622, endPoint y: 139, distance: 78.0
click at [624, 139] on input "186.75" at bounding box center [739, 143] width 231 height 25
paste input "$187.14"
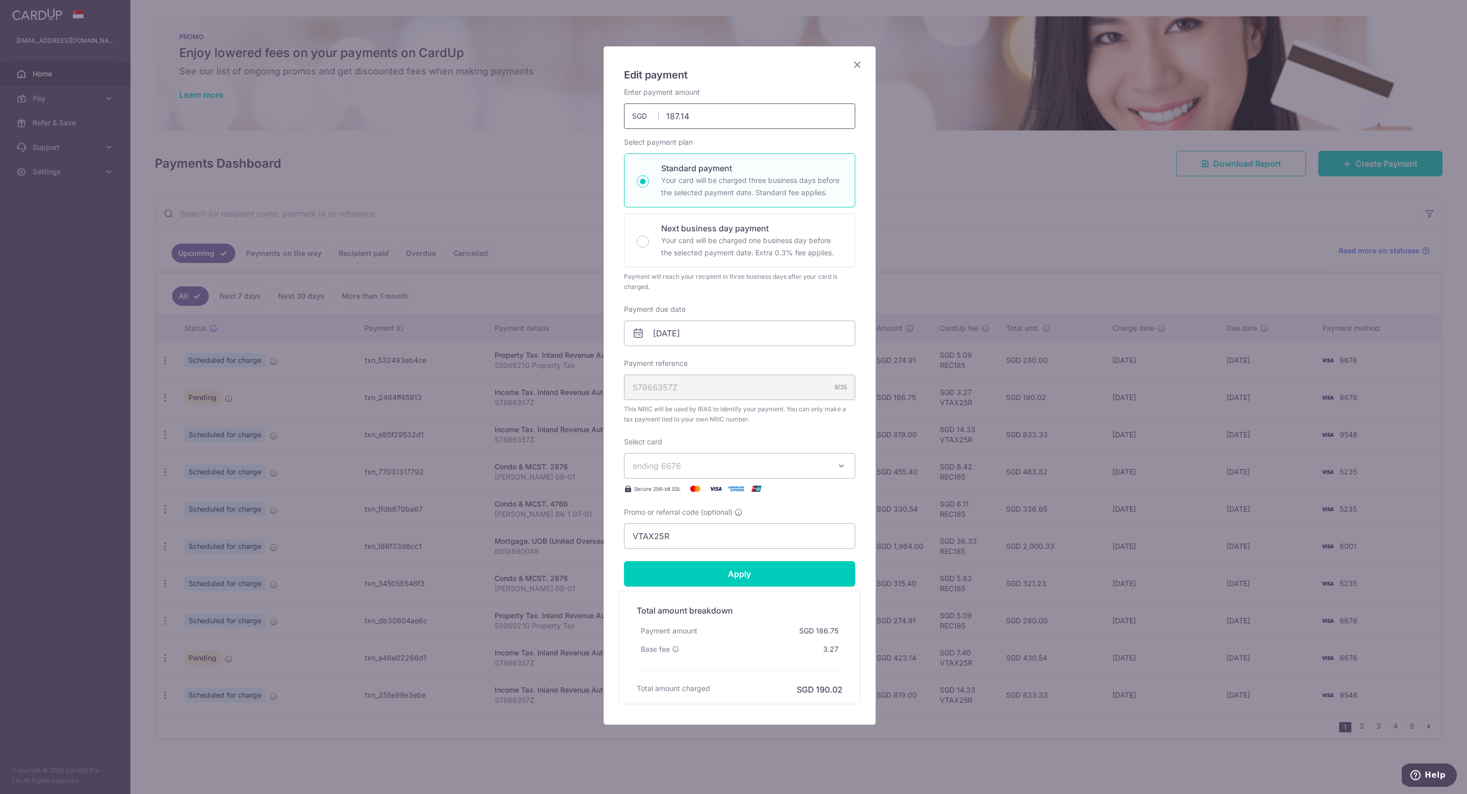
scroll to position [35, 0]
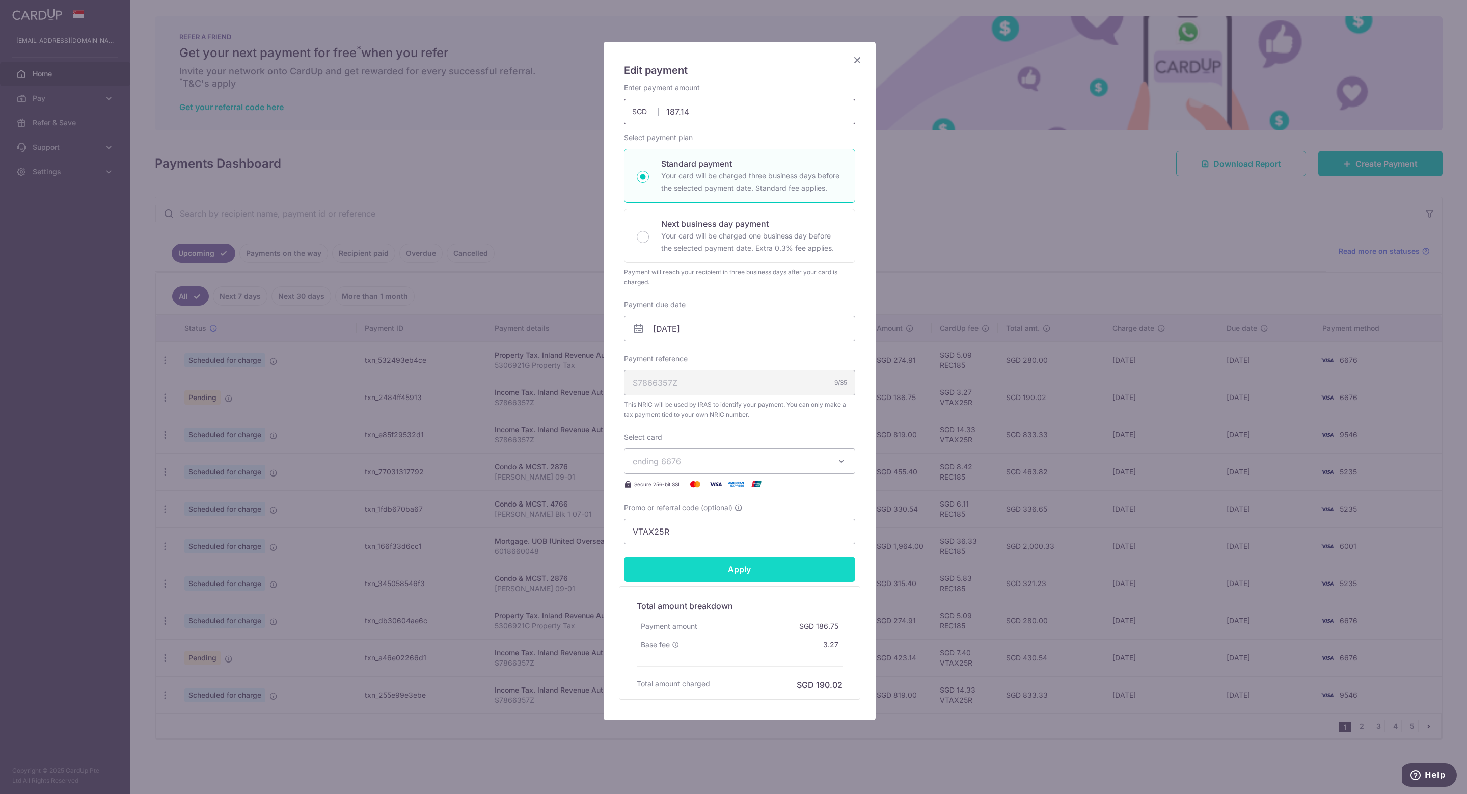
type input "187.14"
click at [715, 569] on form "By clicking apply, you will make changes to all payments to Inland Revenue Auth…" at bounding box center [739, 391] width 231 height 617
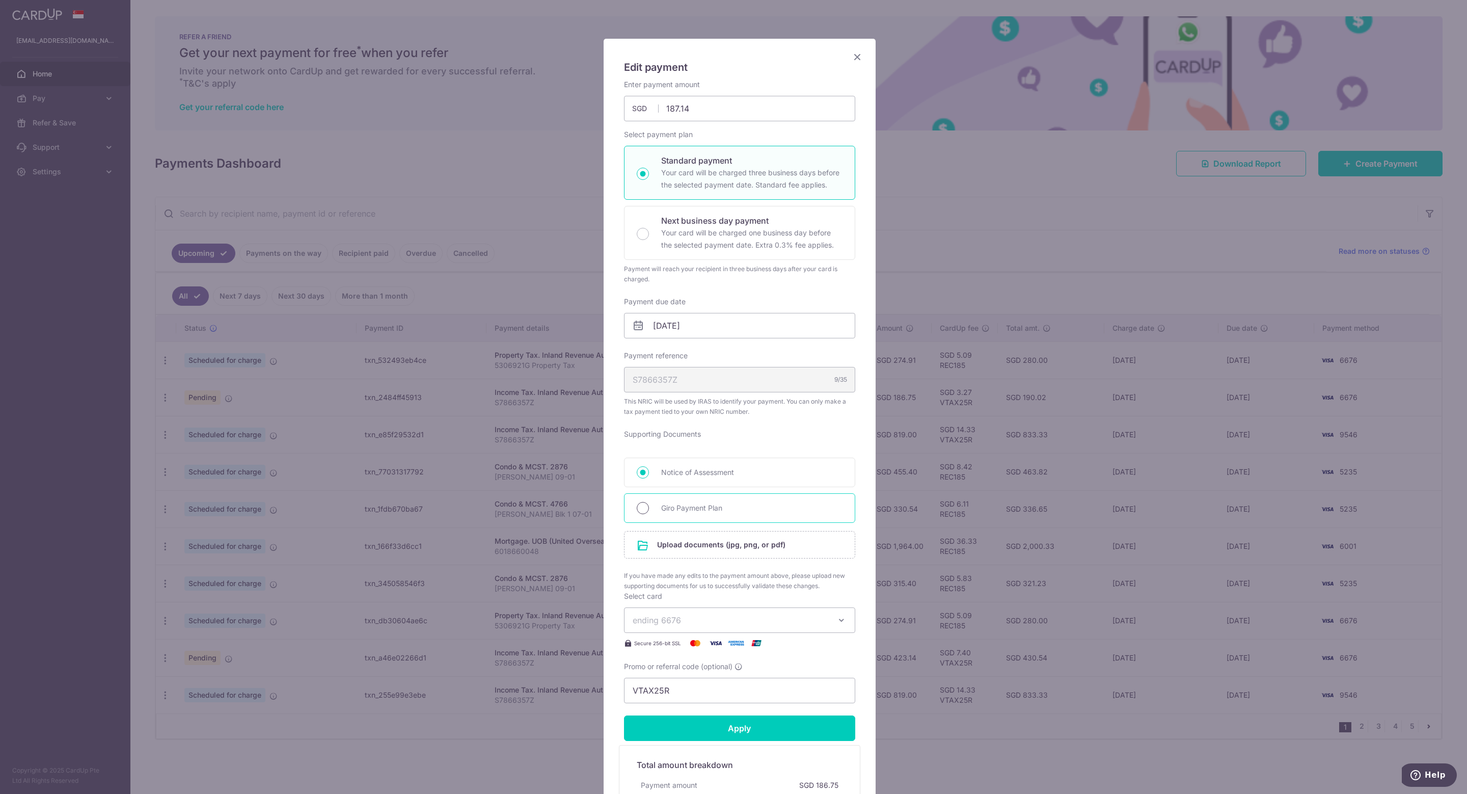
click at [639, 511] on input "Giro Payment Plan" at bounding box center [643, 508] width 12 height 12
radio input "true"
click at [656, 549] on input "file" at bounding box center [740, 544] width 230 height 26
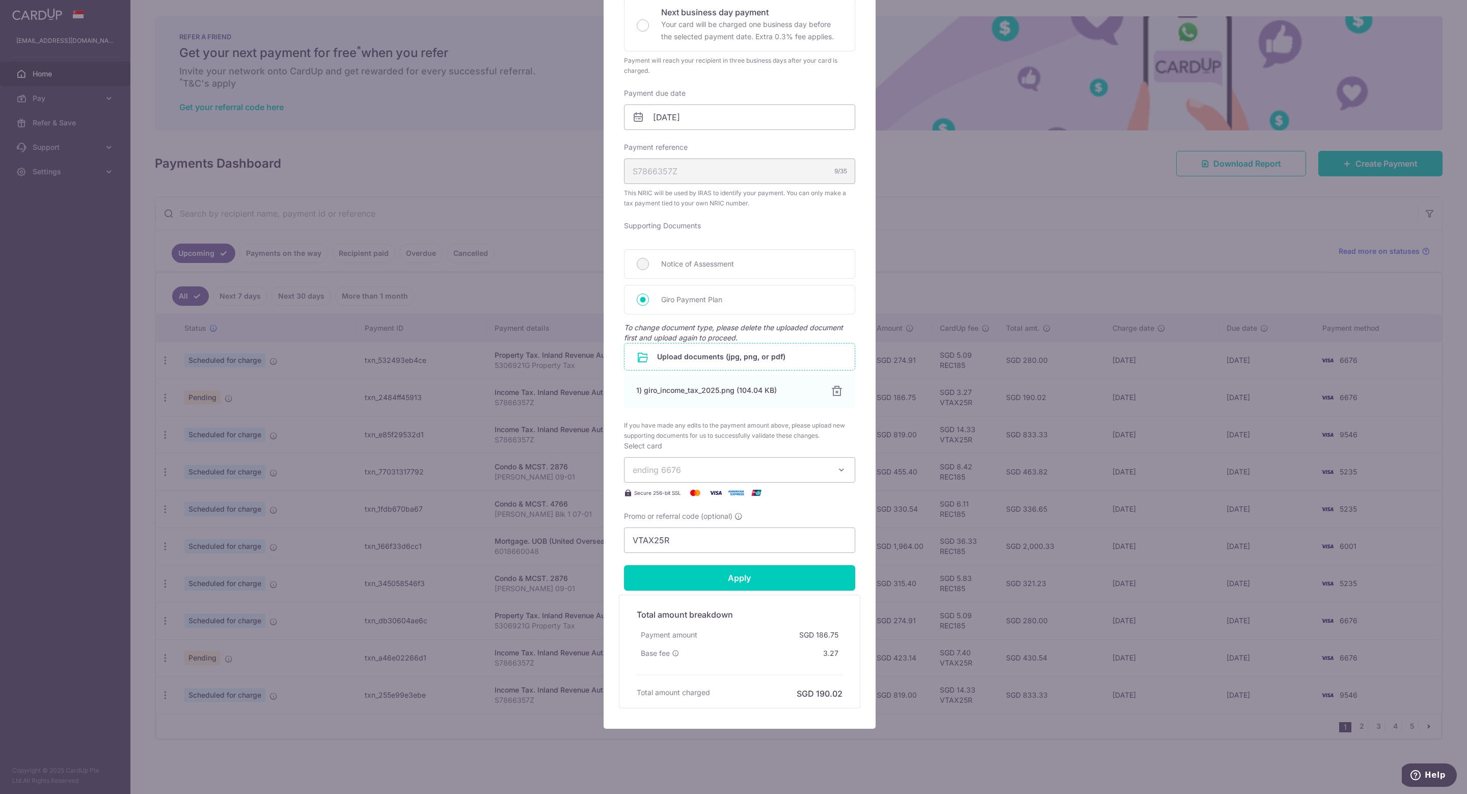
scroll to position [257, 0]
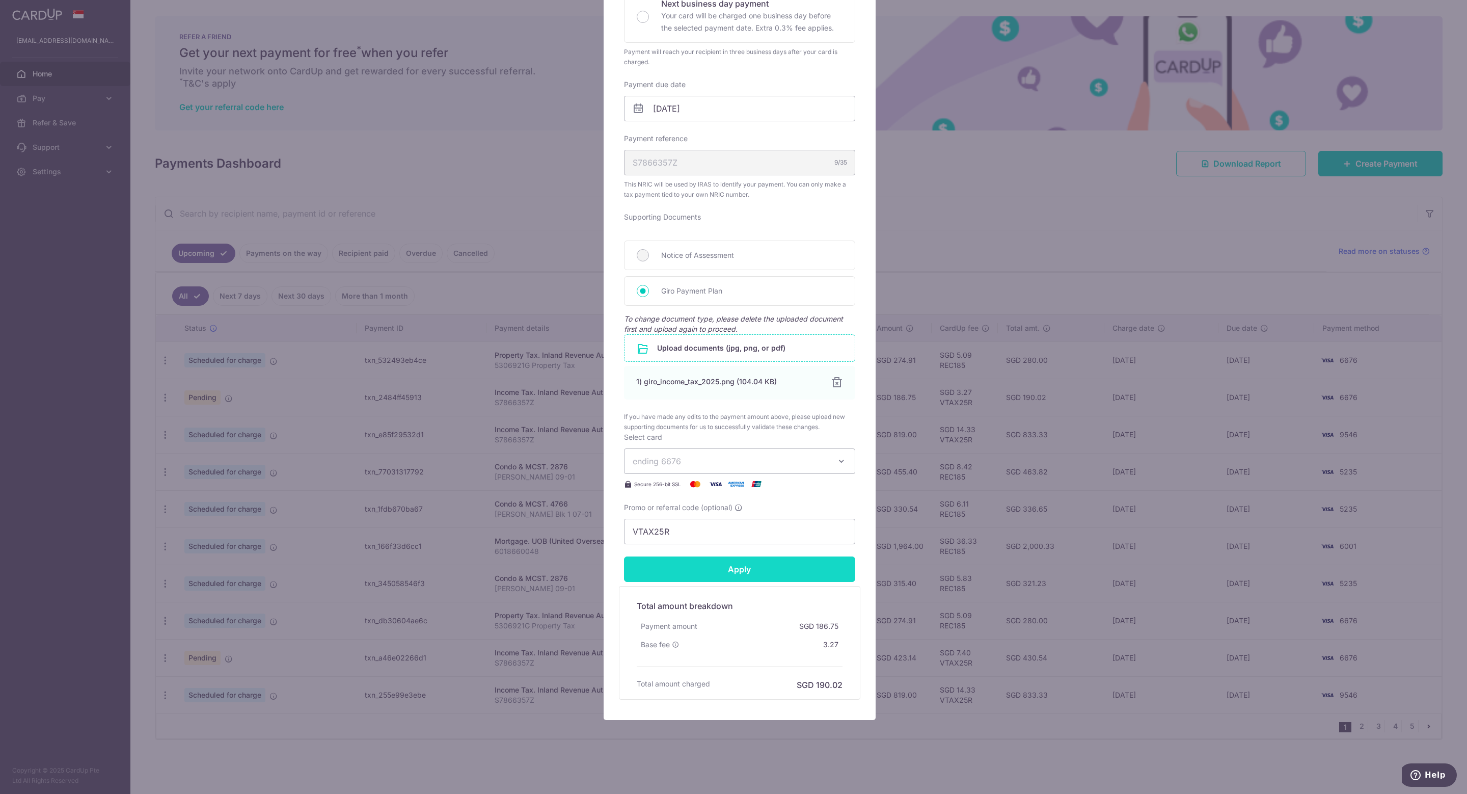
click at [746, 562] on input "Apply" at bounding box center [739, 568] width 231 height 25
type input "Successfully Applied"
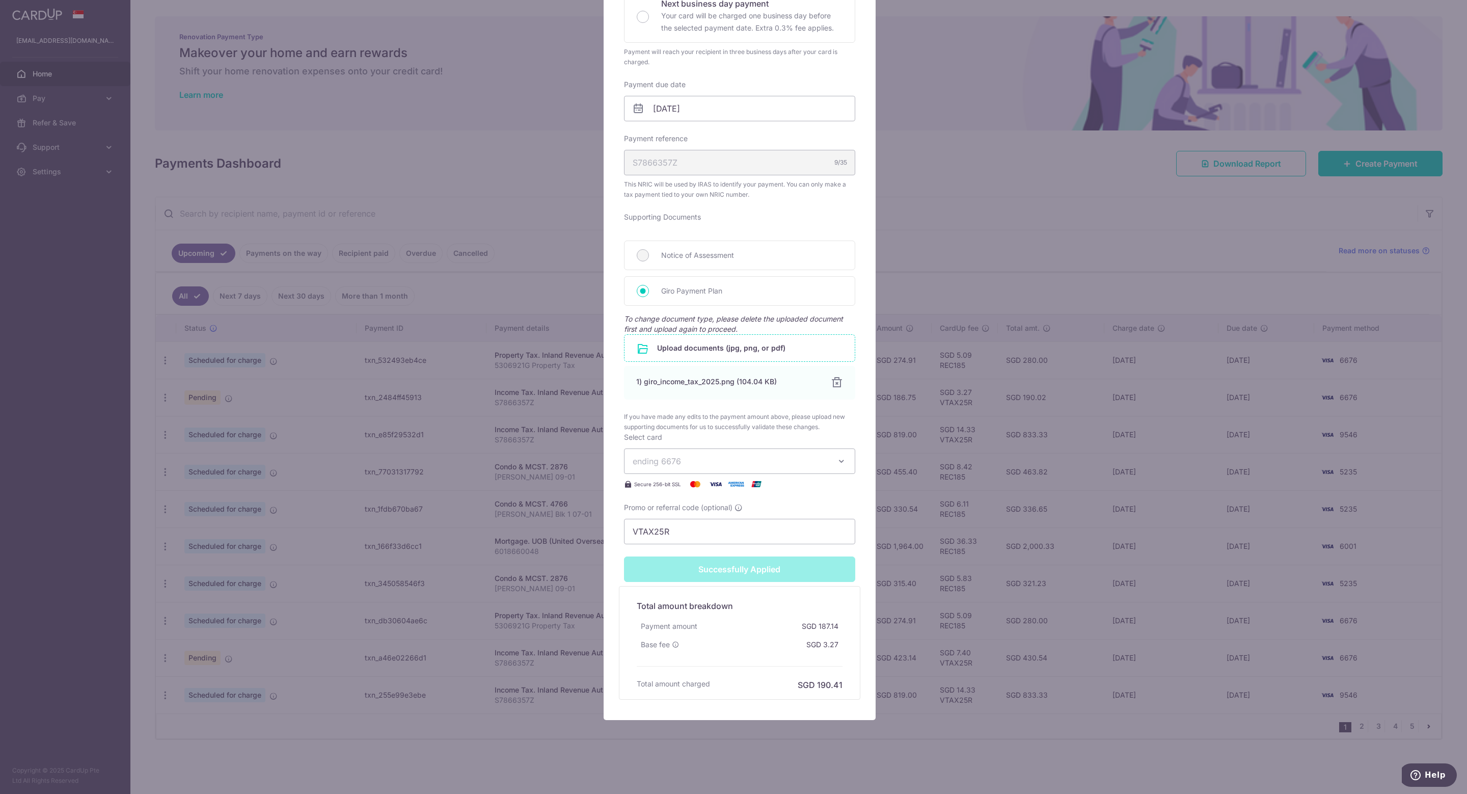
click at [673, 404] on div "Supporting Documents Notice of Assessment Giro Payment Plan To change document …" at bounding box center [739, 322] width 231 height 220
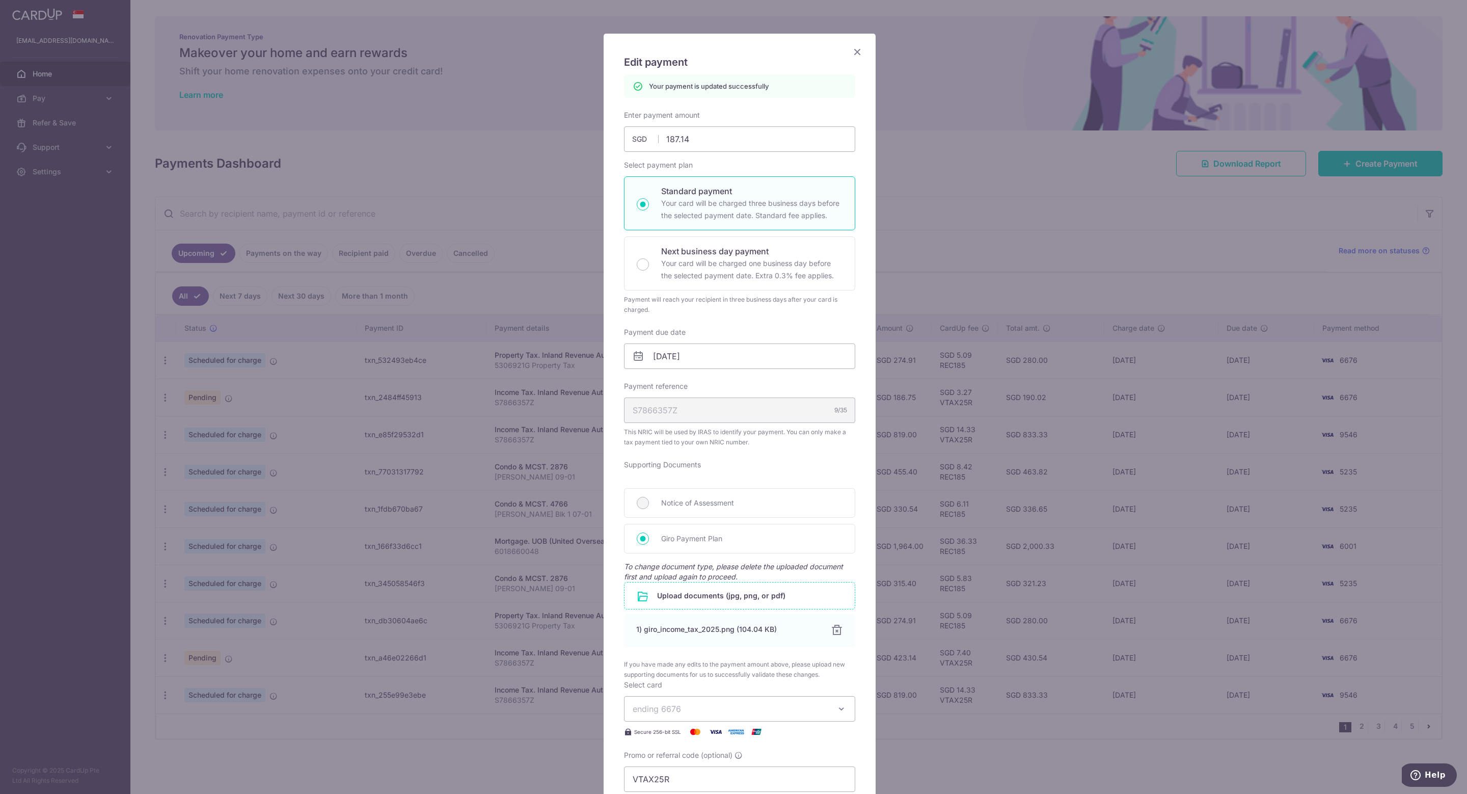
scroll to position [0, 0]
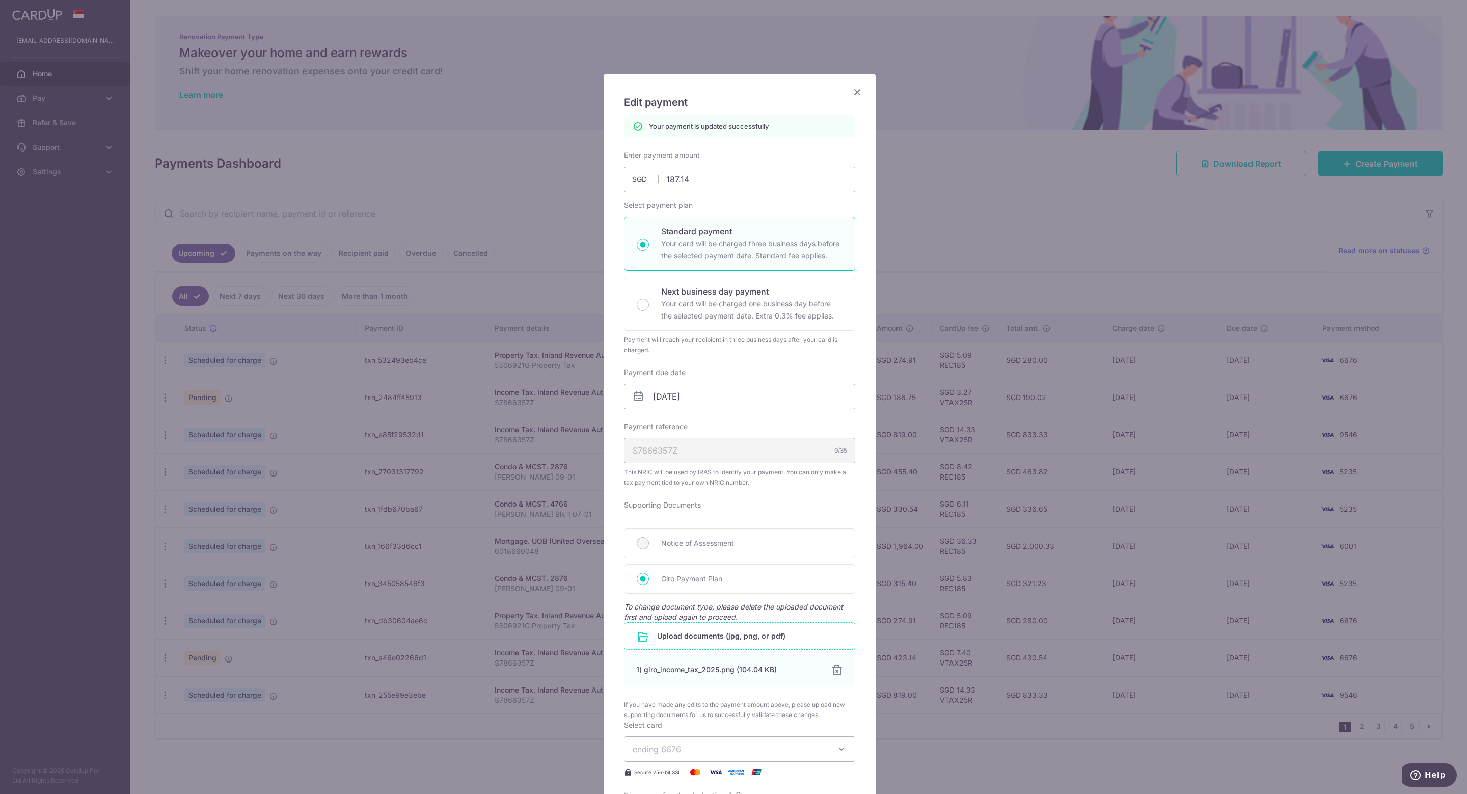
click at [853, 88] on icon "Close" at bounding box center [857, 92] width 12 height 13
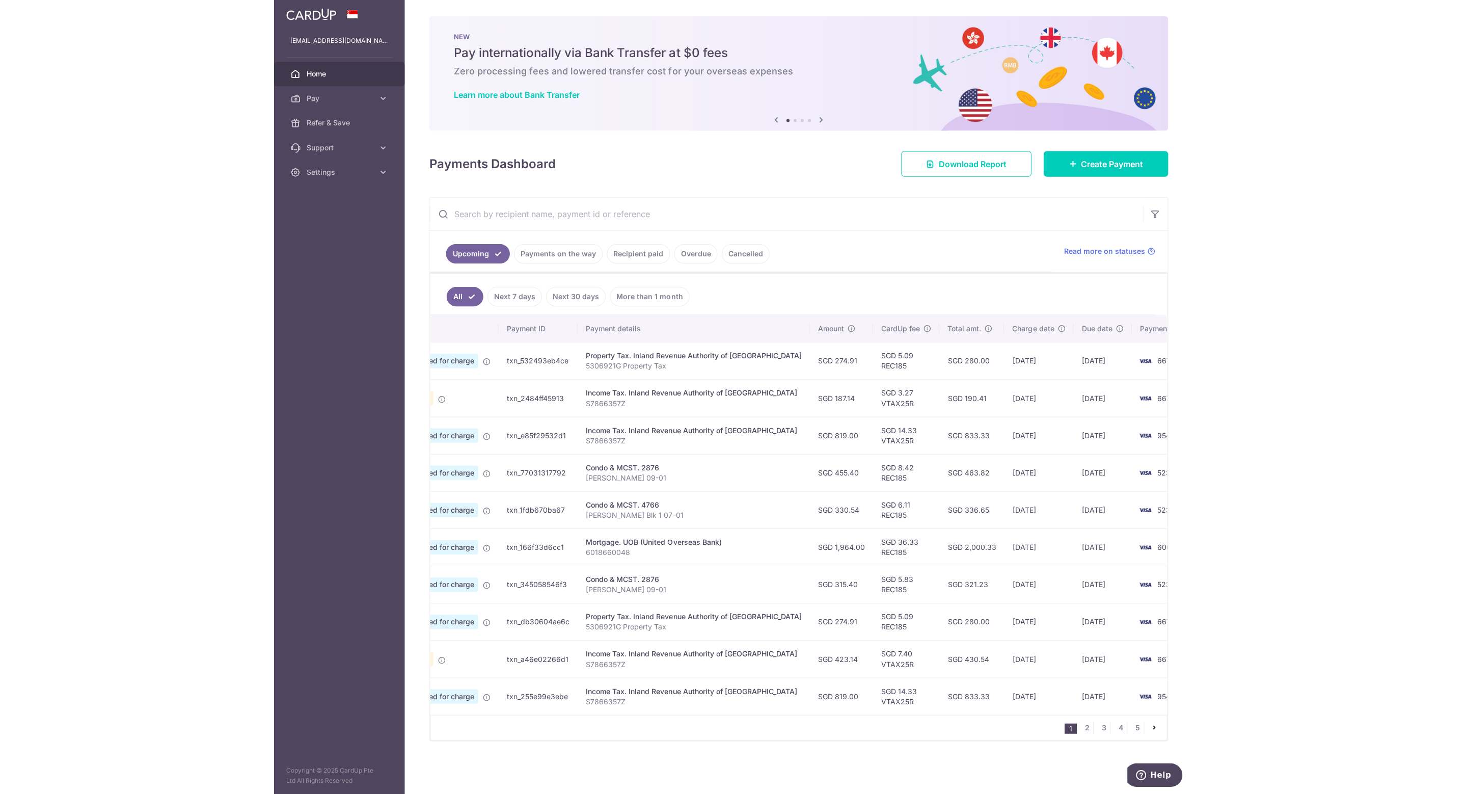
scroll to position [0, 69]
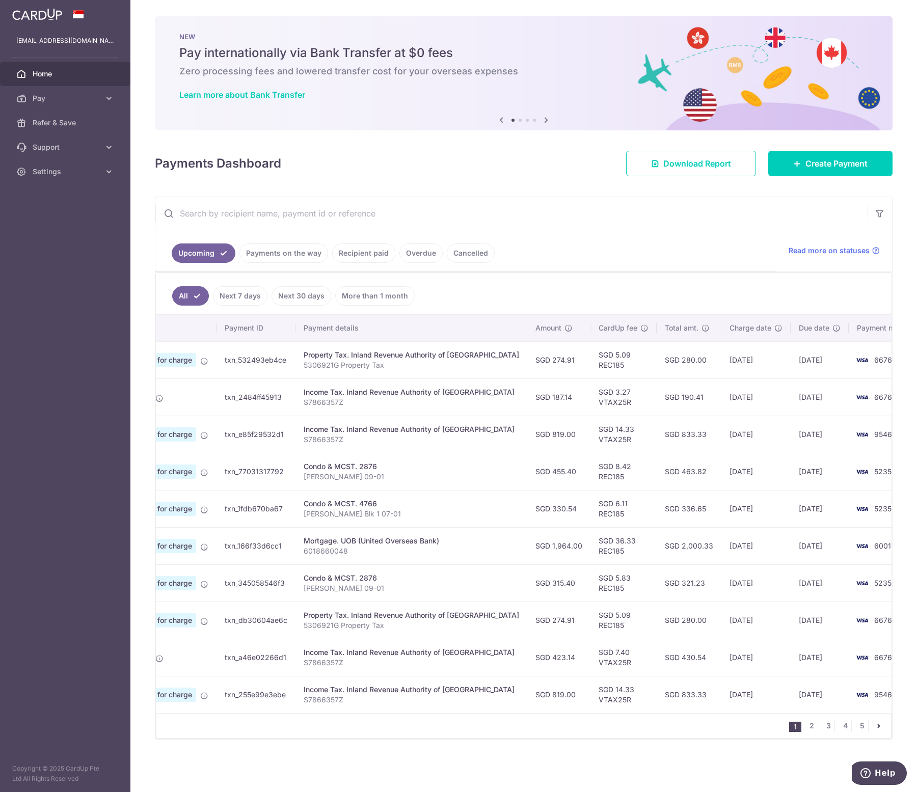
drag, startPoint x: 633, startPoint y: 550, endPoint x: 731, endPoint y: 549, distance: 97.3
click at [731, 549] on tr "Update payment Cancel payment Scheduled for charge txn_166f33d6cc1 Mortgage. UO…" at bounding box center [507, 545] width 840 height 37
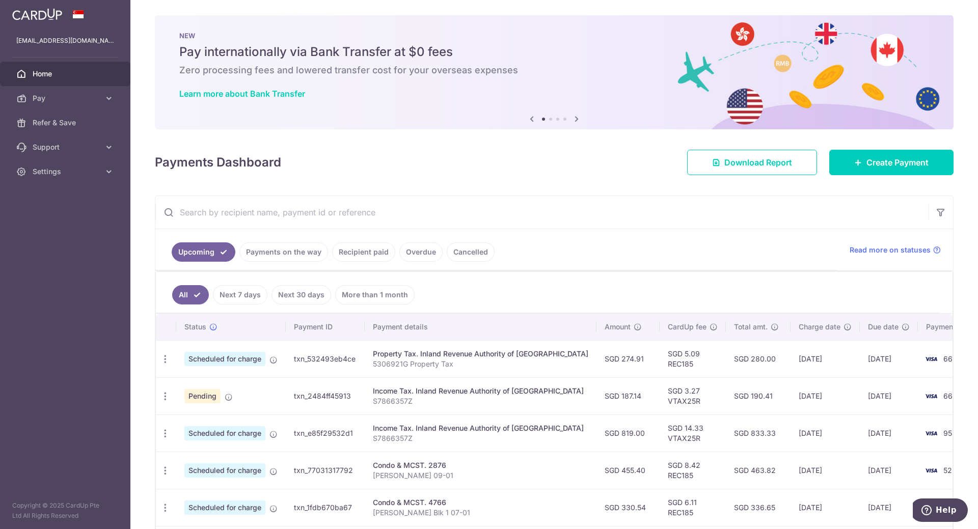
scroll to position [0, 0]
